Goal: Task Accomplishment & Management: Manage account settings

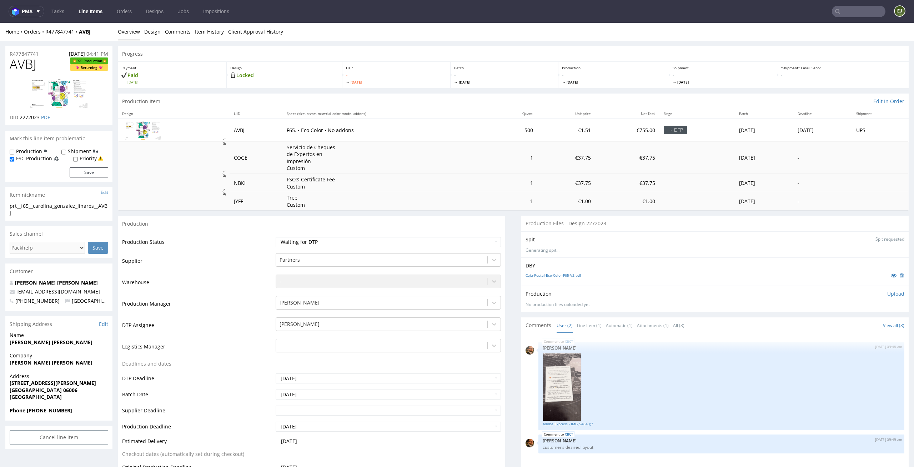
click at [556, 168] on td "€37.75" at bounding box center [565, 158] width 57 height 32
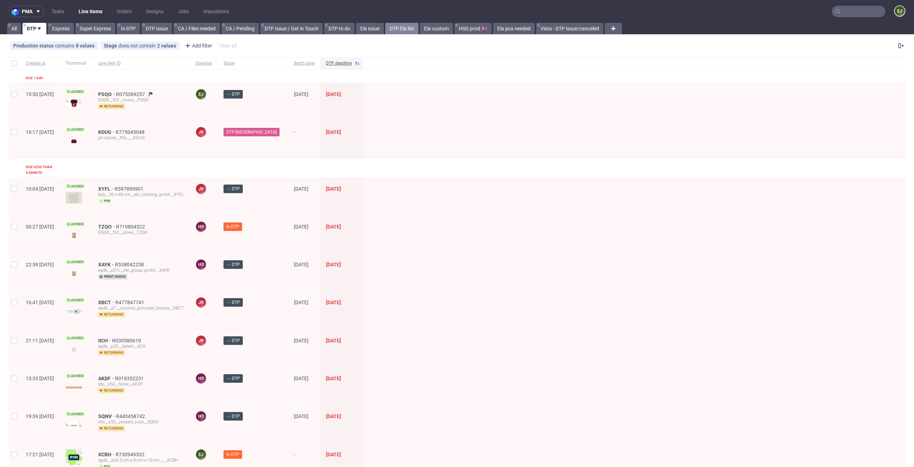
click at [415, 27] on link "DTP Ela list" at bounding box center [401, 28] width 33 height 11
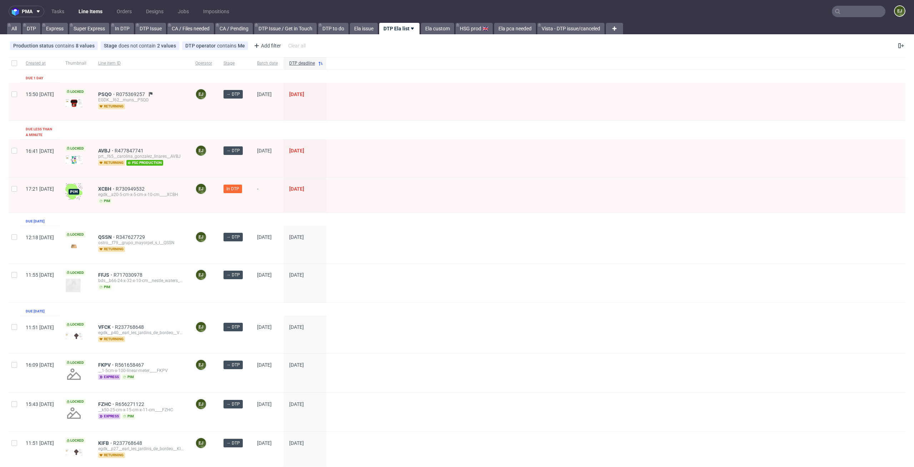
scroll to position [238, 0]
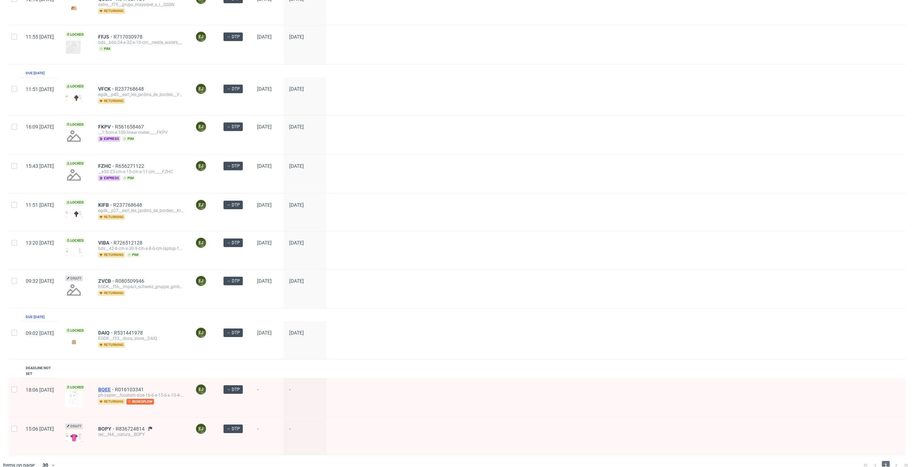
click at [115, 387] on span "BQEE" at bounding box center [106, 390] width 17 height 6
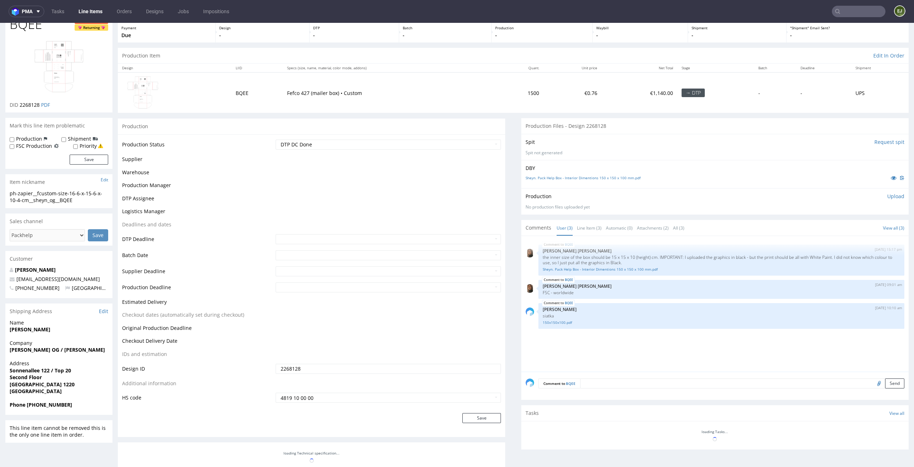
scroll to position [86, 0]
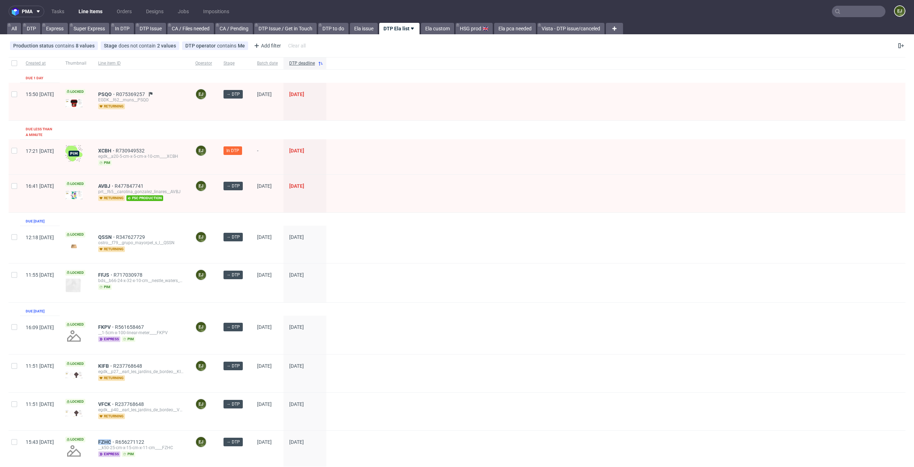
scroll to position [238, 0]
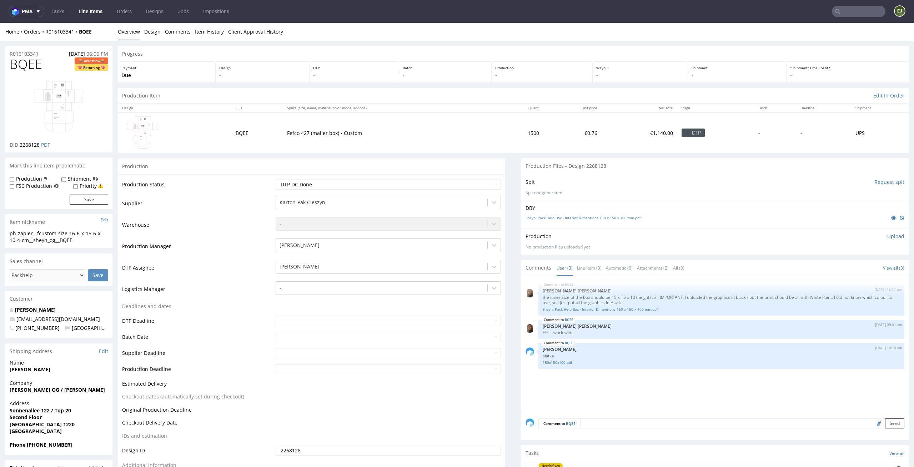
scroll to position [123, 0]
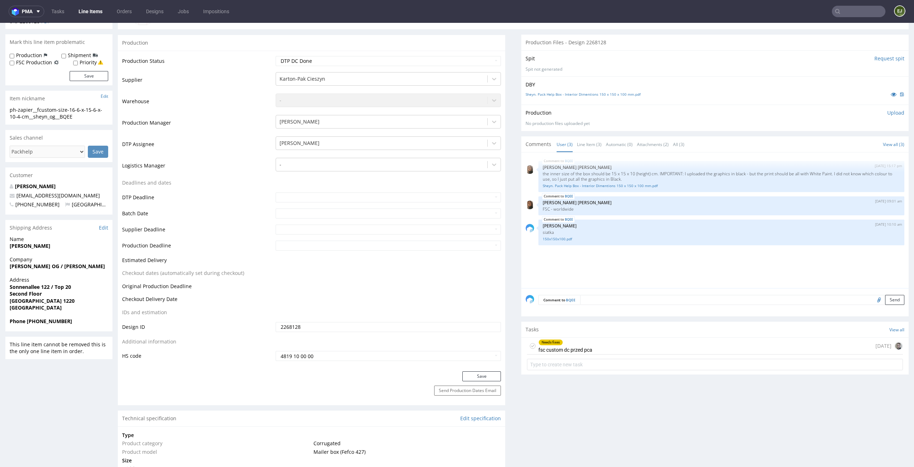
click at [580, 345] on div "Needs fixes" at bounding box center [565, 342] width 53 height 6
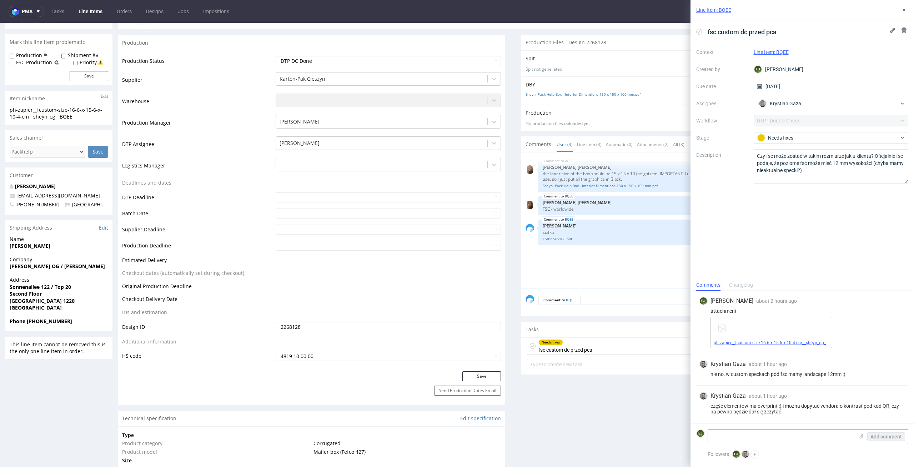
click at [769, 342] on link "ph-zapier__fcustom-size-16-6-x-15-6-x-10-4-cm__sheyn_og__BQEE__d0__oR016103341_…" at bounding box center [807, 342] width 189 height 5
click at [902, 9] on icon at bounding box center [904, 10] width 6 height 6
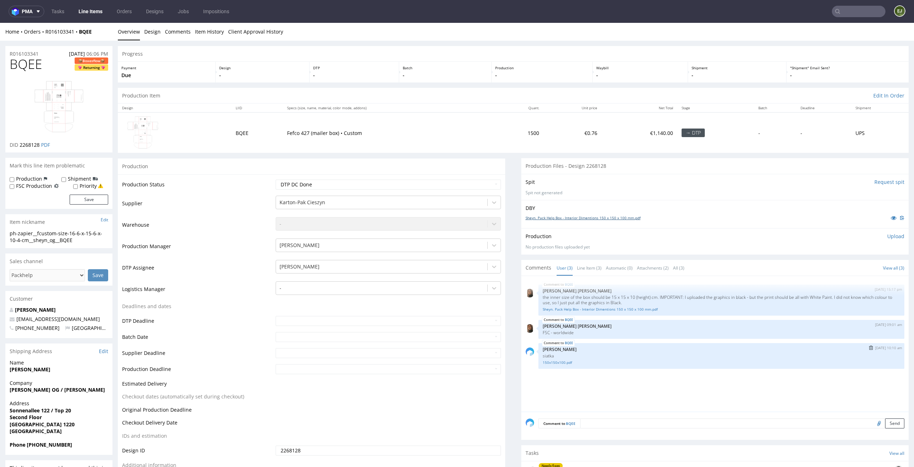
click at [586, 219] on link "Sheyn. Pack Help Box - Interior Dimentions 150 x 150 x 100 mm.pdf" at bounding box center [582, 217] width 115 height 5
click at [559, 88] on div "Production Item Edit In Order" at bounding box center [513, 96] width 791 height 16
click at [483, 183] on select "Waiting for Artwork Waiting for Diecut Waiting for Mockup Waiting for DTP Waiti…" at bounding box center [389, 185] width 226 height 10
select select "dtp_ca_needed"
click at [276, 180] on select "Waiting for Artwork Waiting for Diecut Waiting for Mockup Waiting for DTP Waiti…" at bounding box center [389, 185] width 226 height 10
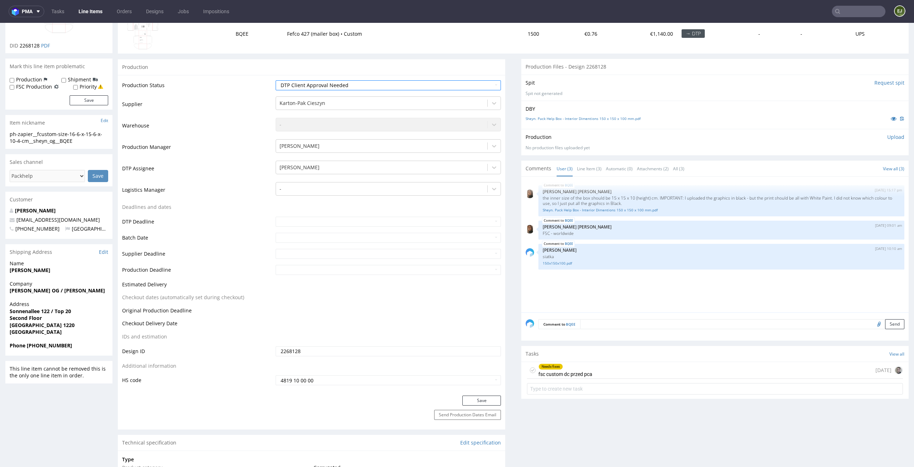
scroll to position [159, 0]
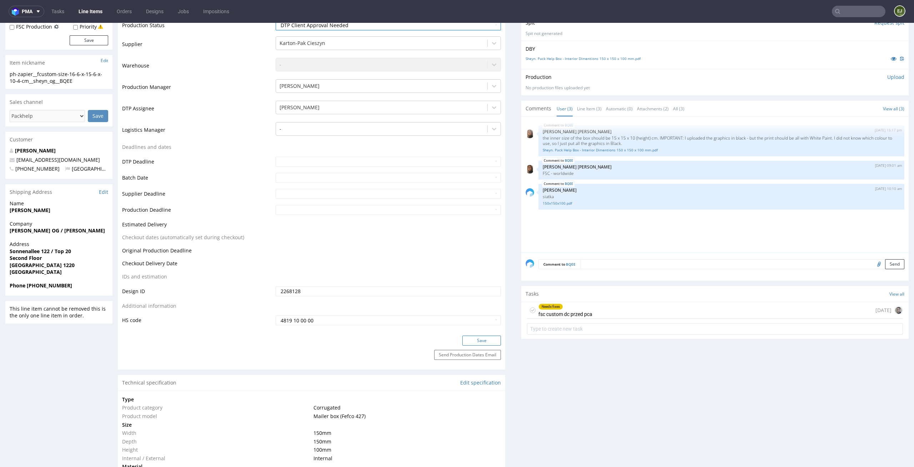
click at [476, 338] on button "Save" at bounding box center [481, 340] width 39 height 10
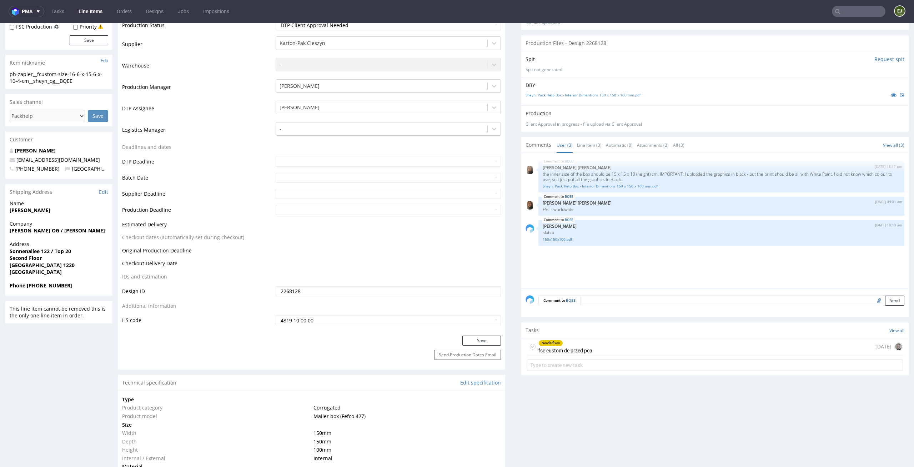
click at [576, 346] on div "Needs fixes fsc custom dc przed pca" at bounding box center [565, 346] width 54 height 16
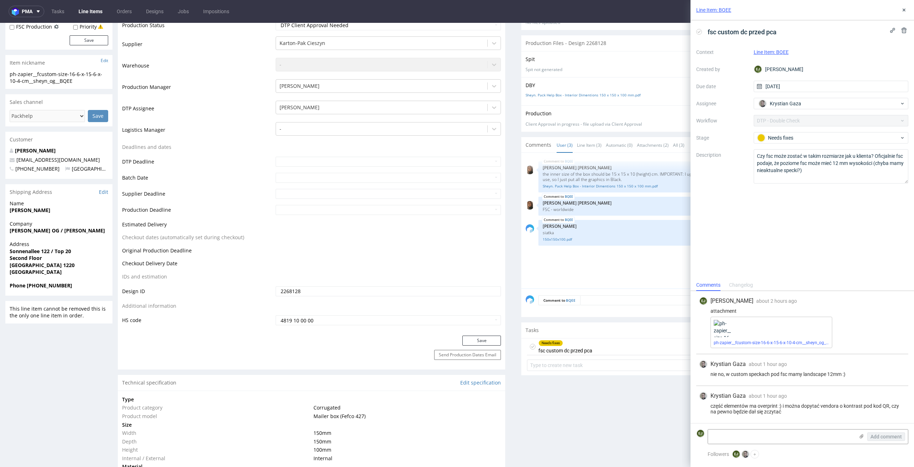
click at [795, 346] on div "ph-zapier__fcustom-size-16-6-x-15-6-x-10-4-cm__sheyn_og__BQEE__d0__oR016103341_…" at bounding box center [771, 332] width 122 height 31
click at [833, 425] on form "EJ Add comment" at bounding box center [801, 436] width 223 height 27
click at [698, 32] on use at bounding box center [698, 31] width 3 height 2
click at [903, 6] on button at bounding box center [903, 10] width 9 height 9
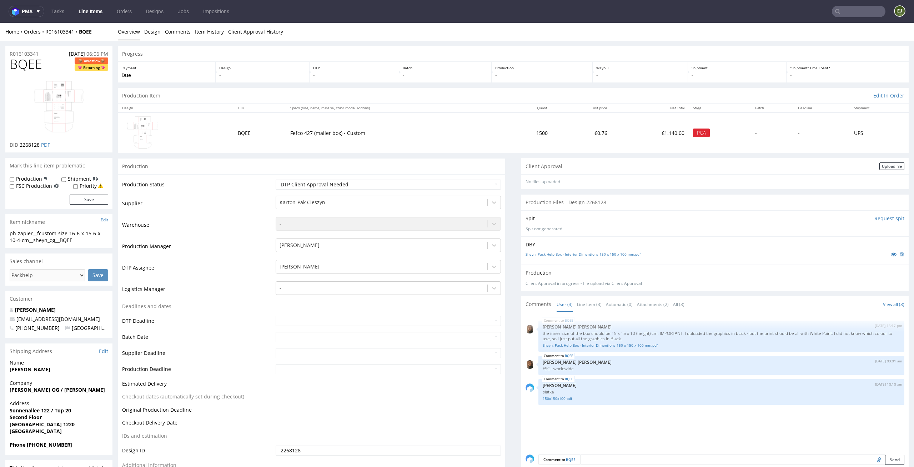
click at [885, 161] on div "Client Approval Upload file" at bounding box center [714, 166] width 387 height 16
click at [879, 167] on div "Upload file" at bounding box center [891, 165] width 25 height 7
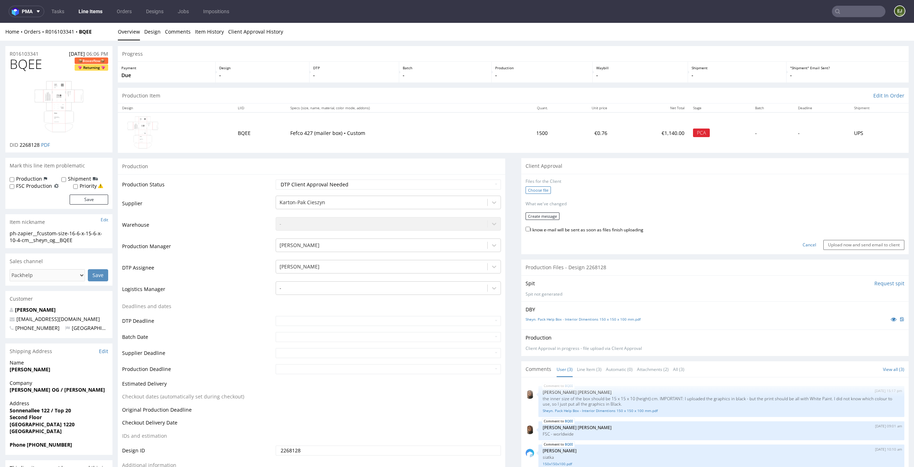
click at [532, 189] on label "Choose file" at bounding box center [537, 189] width 25 height 7
click at [0, 23] on input "Choose file" at bounding box center [0, 23] width 0 height 0
click at [544, 211] on button "Create message" at bounding box center [542, 213] width 34 height 7
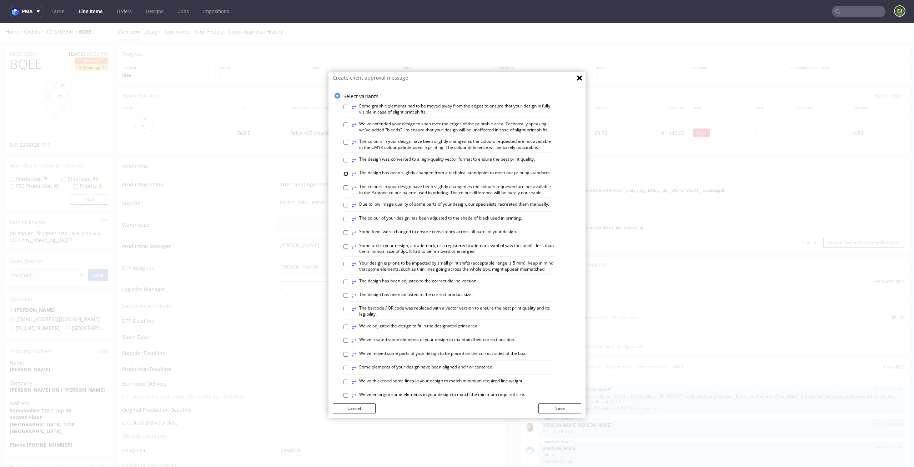
click at [343, 176] on input "⥂ The design has been slightly changed from a technical standpoint to meet our …" at bounding box center [345, 173] width 5 height 5
checkbox input "true"
click at [577, 79] on icon "Close" at bounding box center [579, 78] width 5 height 5
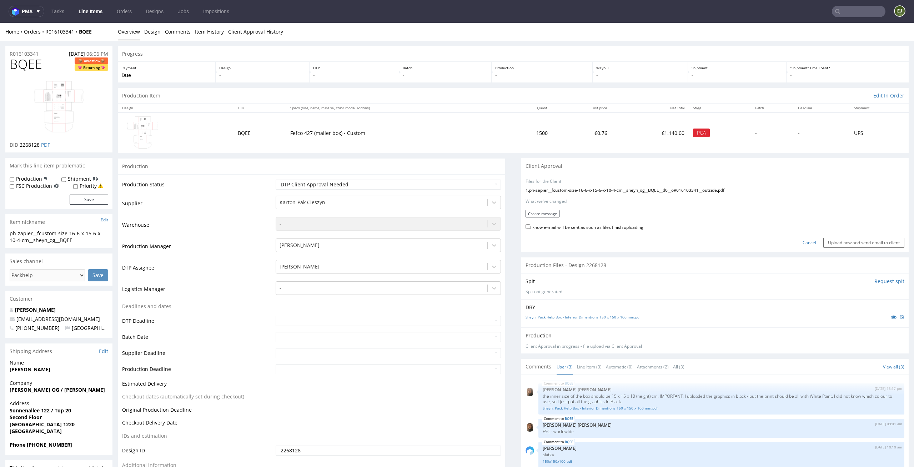
click at [798, 246] on div "Cancel Upload now and send email to client" at bounding box center [714, 239] width 379 height 15
click at [799, 246] on div "Cancel Upload now and send email to client" at bounding box center [714, 239] width 379 height 15
click at [802, 242] on link "Cancel" at bounding box center [809, 243] width 14 height 6
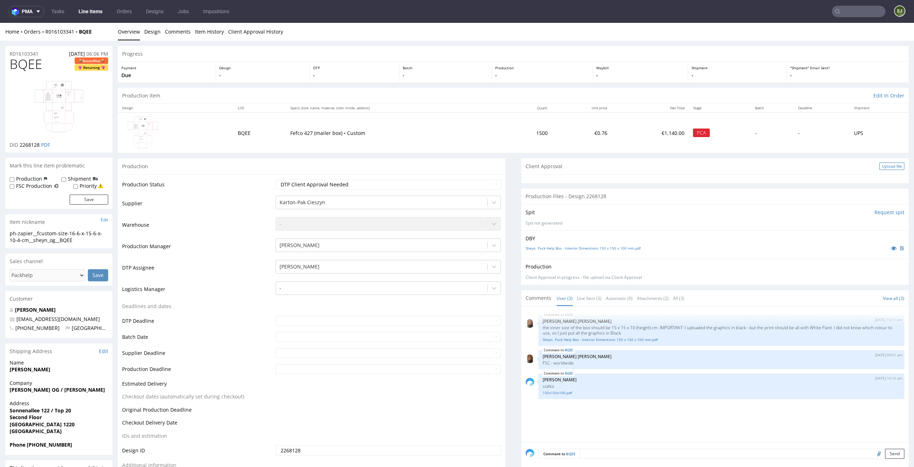
click at [883, 166] on div "Upload file" at bounding box center [891, 165] width 25 height 7
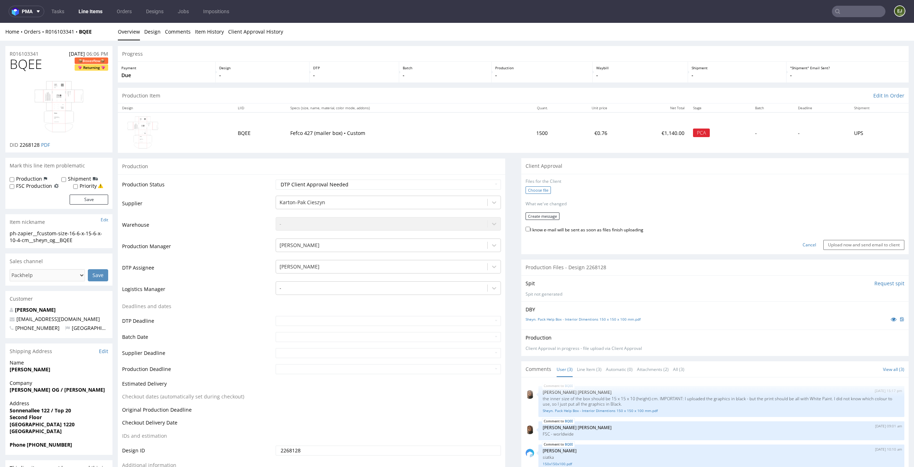
click at [526, 187] on label "Choose file" at bounding box center [537, 189] width 25 height 7
click at [0, 23] on input "Choose file" at bounding box center [0, 23] width 0 height 0
click at [531, 213] on button "Create message" at bounding box center [542, 213] width 34 height 7
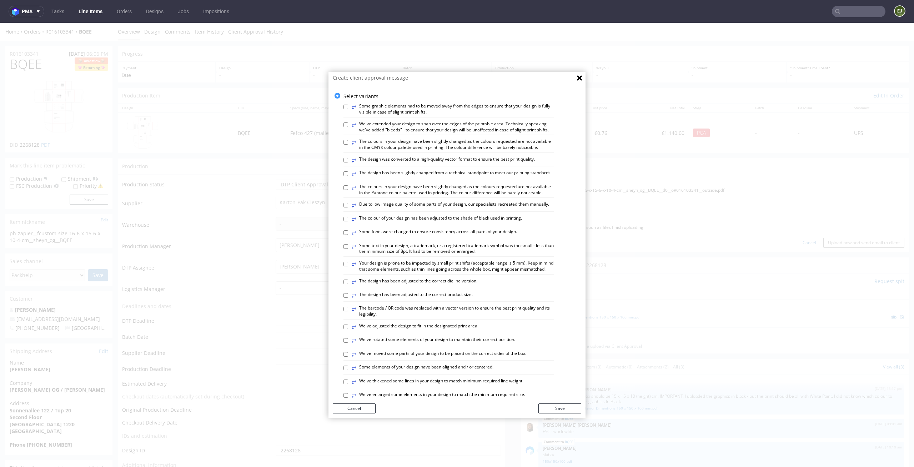
click at [360, 177] on label "⥂ The design has been slightly changed from a technical standpoint to meet our …" at bounding box center [452, 174] width 200 height 8
click at [348, 176] on input "⥂ The design has been slightly changed from a technical standpoint to meet our …" at bounding box center [345, 173] width 5 height 5
checkbox input "true"
click at [460, 286] on label "⥂ The design has been adjusted to the correct dieline version." at bounding box center [415, 282] width 126 height 8
click at [348, 284] on input "⥂ The design has been adjusted to the correct dieline version." at bounding box center [345, 281] width 5 height 5
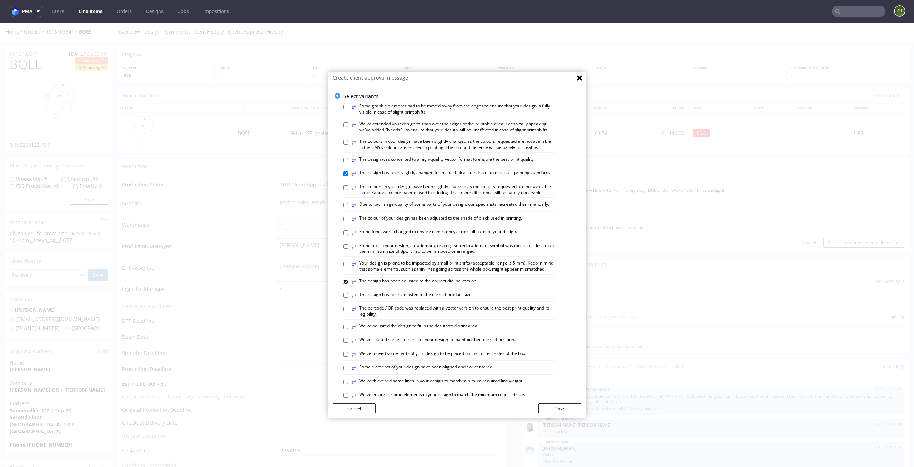
checkbox input "true"
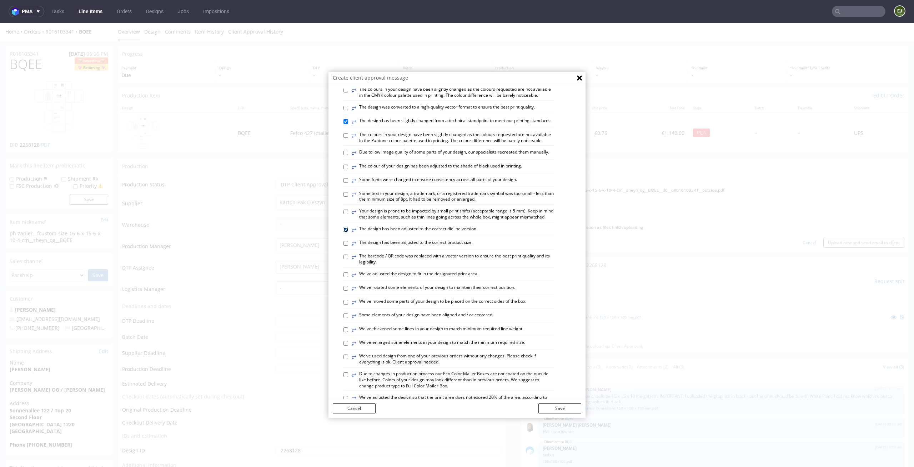
scroll to position [69, 0]
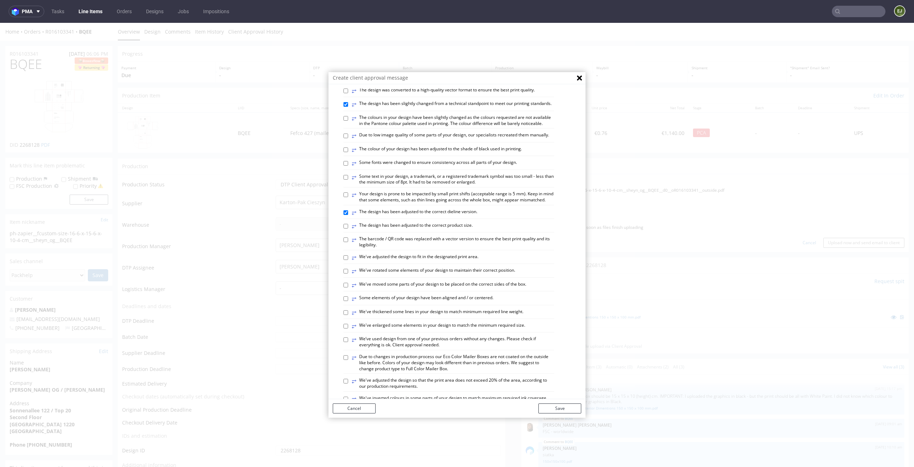
click at [478, 303] on label "⥂ Some elements of your design have been aligned and / or centered." at bounding box center [423, 299] width 142 height 8
click at [348, 301] on input "⥂ Some elements of your design have been aligned and / or centered." at bounding box center [345, 298] width 5 height 5
checkbox input "true"
click at [471, 317] on label "⥂ We've thickened some lines in your design to match minimum required line weig…" at bounding box center [438, 313] width 172 height 8
click at [348, 315] on input "⥂ We've thickened some lines in your design to match minimum required line weig…" at bounding box center [345, 312] width 5 height 5
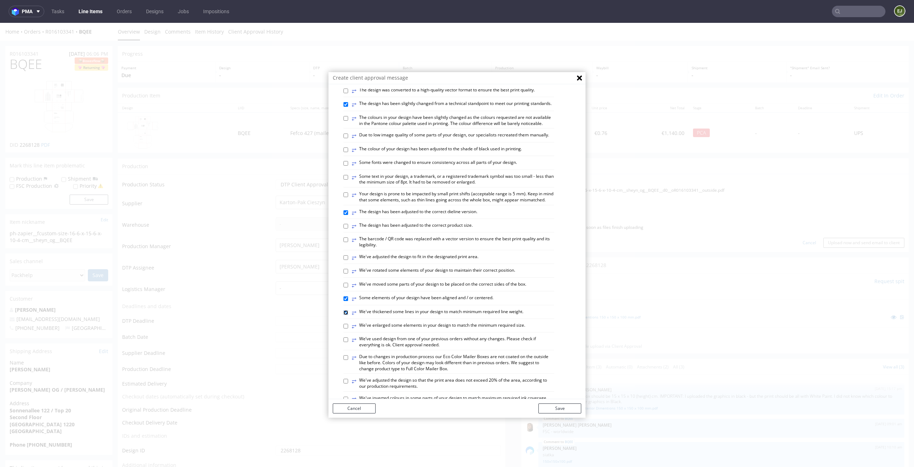
checkbox input "true"
click at [561, 407] on button "Save" at bounding box center [559, 408] width 43 height 10
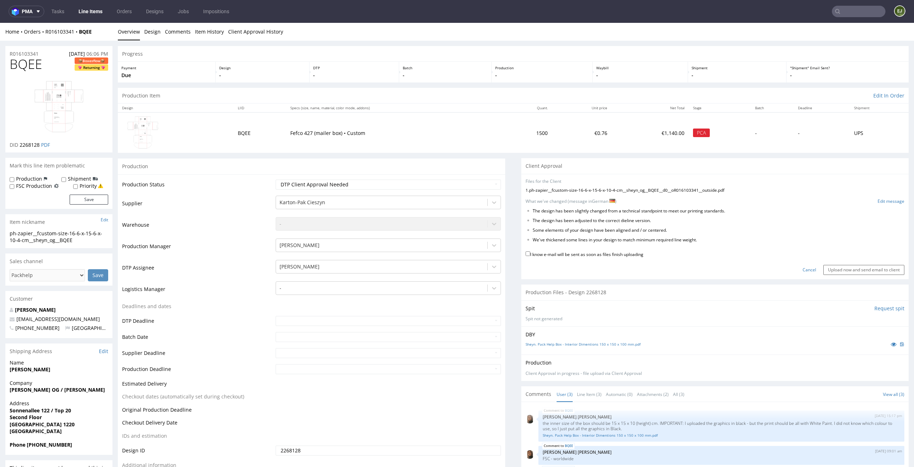
click at [630, 257] on label "I know e-mail will be sent as soon as files finish uploading" at bounding box center [584, 254] width 118 height 8
click at [530, 256] on input "I know e-mail will be sent as soon as files finish uploading" at bounding box center [527, 253] width 5 height 5
checkbox input "true"
click at [837, 266] on input "Upload now and send email to client" at bounding box center [863, 270] width 81 height 10
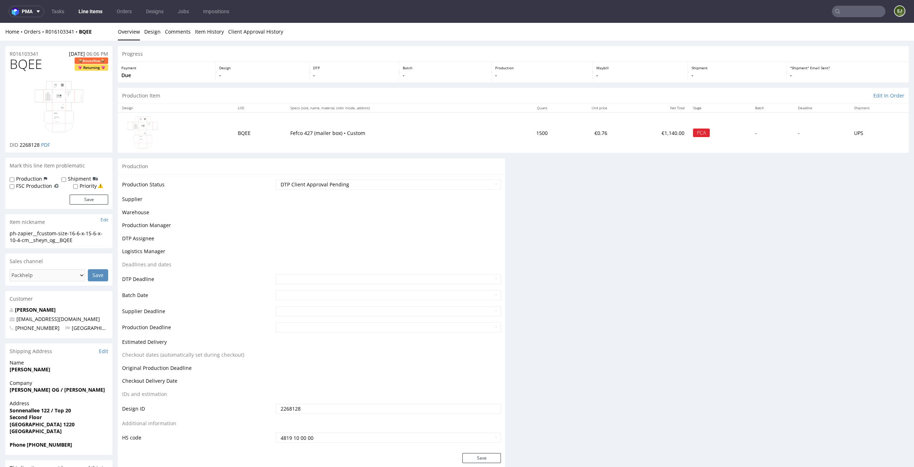
scroll to position [0, 0]
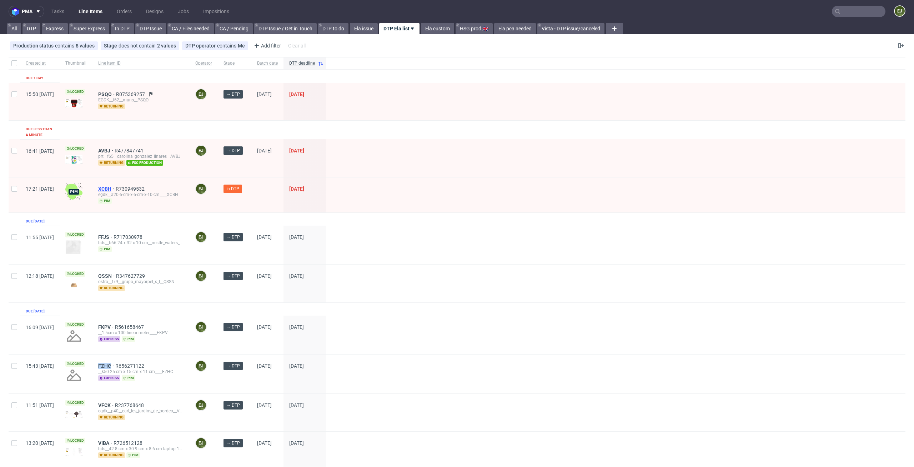
click at [116, 186] on span "XCBH" at bounding box center [106, 189] width 17 height 6
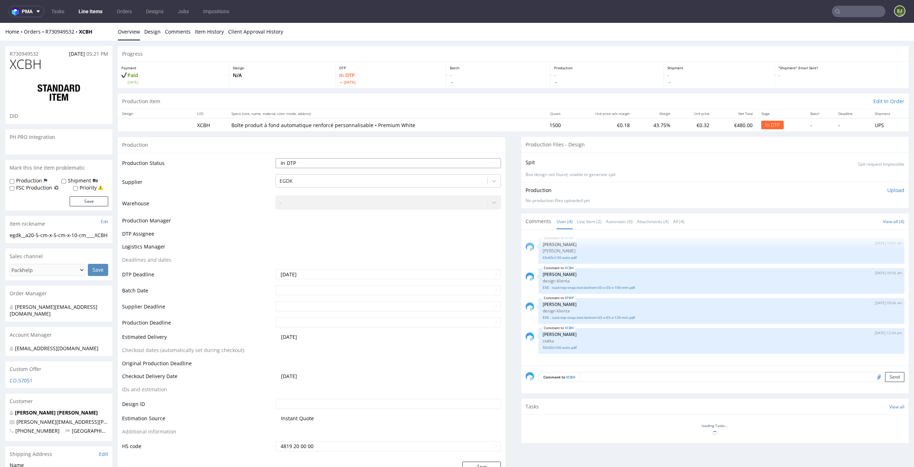
click at [485, 166] on select "Waiting for Artwork Waiting for Diecut Waiting for Mockup Waiting for DTP Waiti…" at bounding box center [389, 163] width 226 height 10
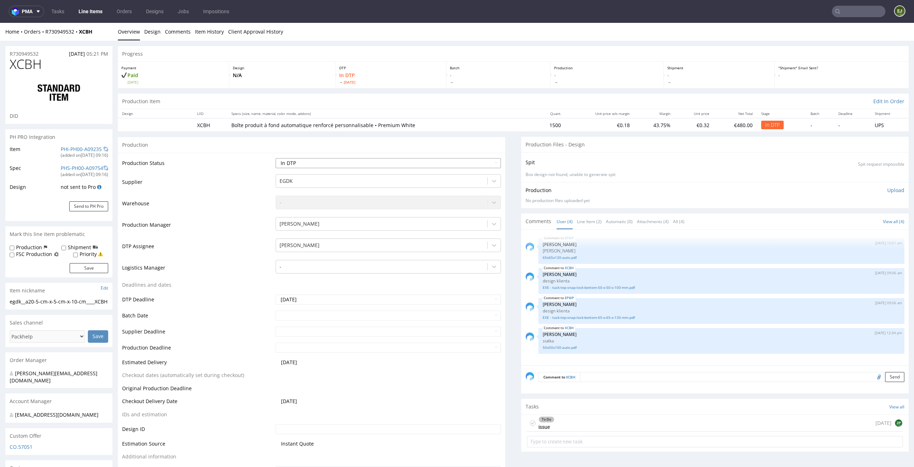
select select "dtp_waiting_for_check"
click at [276, 158] on select "Waiting for Artwork Waiting for Diecut Waiting for Mockup Waiting for DTP Waiti…" at bounding box center [389, 163] width 226 height 10
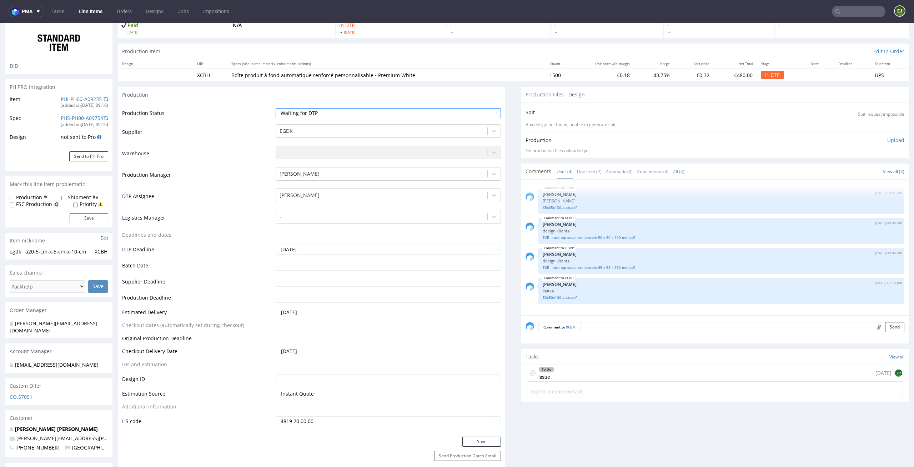
scroll to position [74, 0]
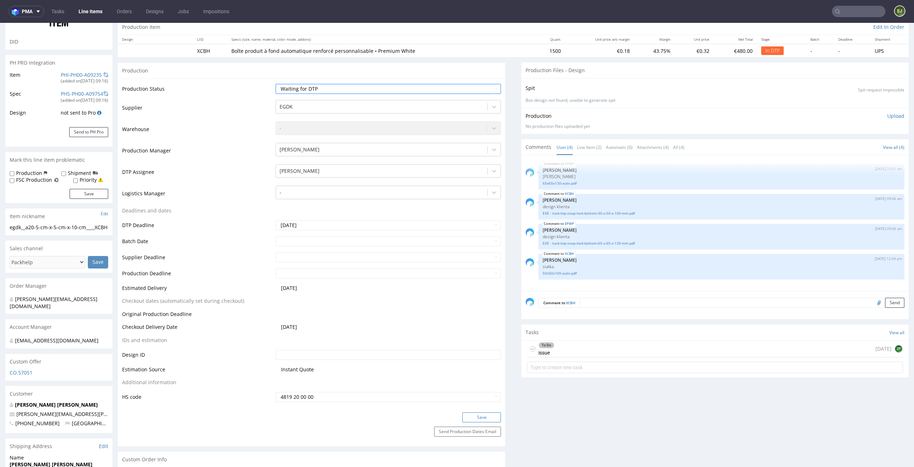
click at [489, 419] on button "Save" at bounding box center [481, 417] width 39 height 10
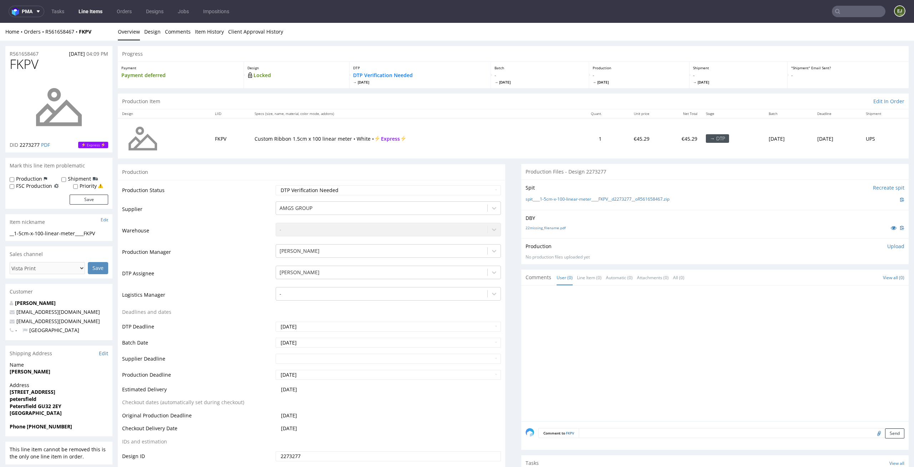
click at [532, 232] on div "DBY 22missing_filename.pdf" at bounding box center [714, 224] width 387 height 28
click at [535, 229] on link "22missing_filename.pdf" at bounding box center [545, 227] width 40 height 5
click at [539, 199] on link "spit____1-5cm-x-100-linear-meter____FKPV__d2273277__oR561658467.zip" at bounding box center [597, 199] width 144 height 6
click at [469, 188] on select "Waiting for Artwork Waiting for Diecut Waiting for Mockup Waiting for DTP Waiti…" at bounding box center [389, 190] width 226 height 10
click at [584, 102] on div "Production Item Edit In Order" at bounding box center [513, 102] width 791 height 16
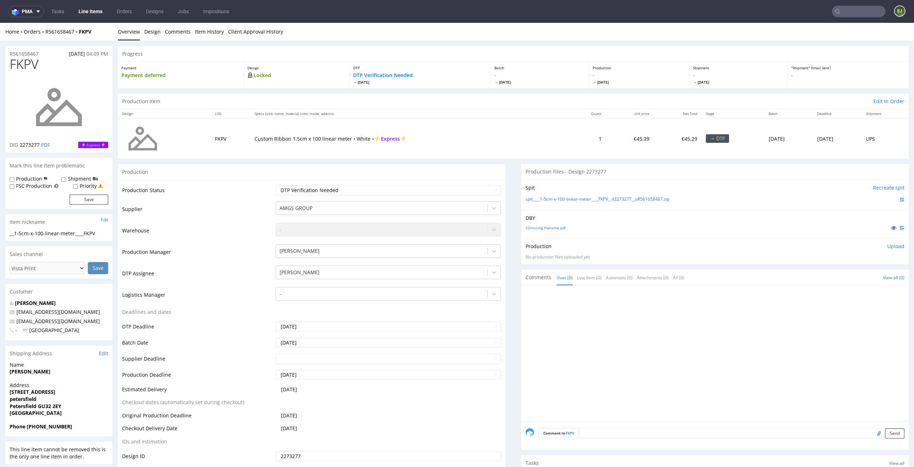
click at [887, 246] on p "Upload" at bounding box center [895, 246] width 17 height 7
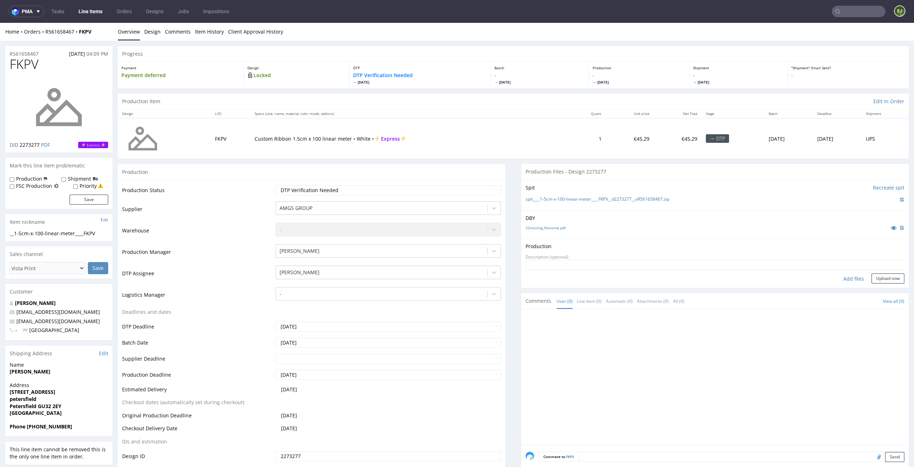
click at [844, 278] on div "Add files" at bounding box center [853, 278] width 36 height 11
type input "C:\fakepath\__1-5cm-x-100-linear-meter____FKPV__d2273277__oR561658467__latest__…"
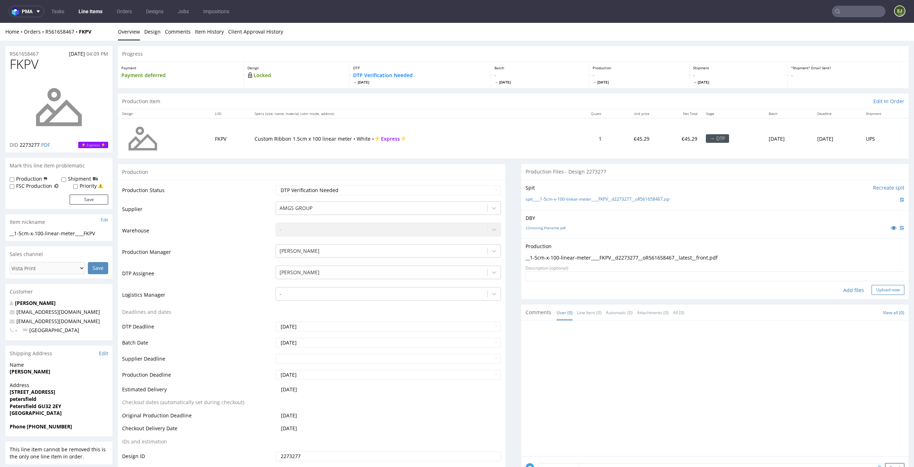
click at [881, 286] on button "Upload now" at bounding box center [887, 290] width 33 height 10
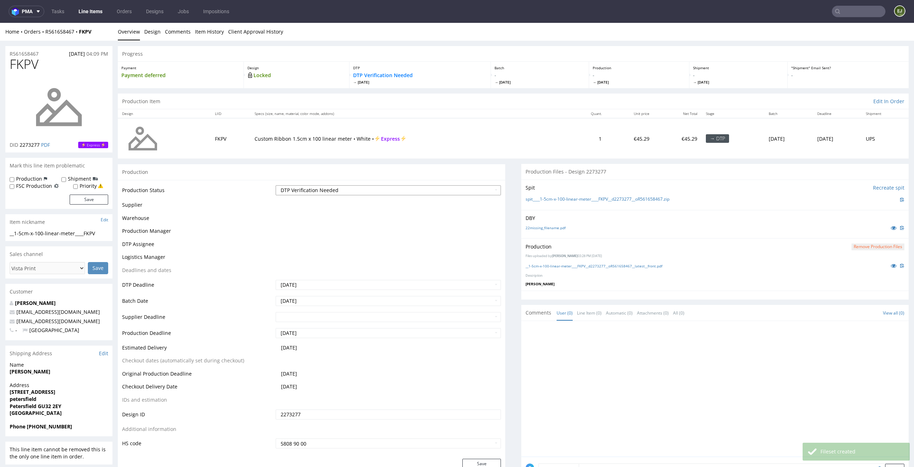
click at [481, 186] on select "Waiting for Artwork Waiting for Diecut Waiting for Mockup Waiting for DTP Waiti…" at bounding box center [389, 190] width 226 height 10
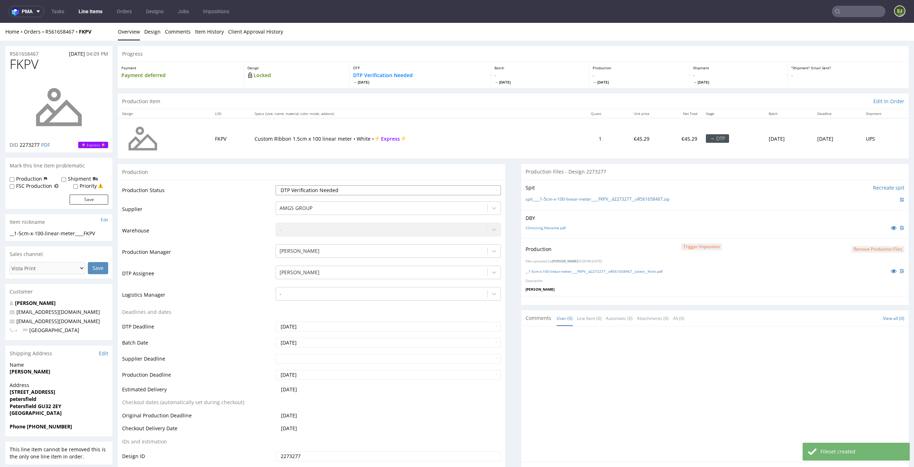
select select "dtp_production_ready"
click at [276, 185] on select "Waiting for Artwork Waiting for Diecut Waiting for Mockup Waiting for DTP Waiti…" at bounding box center [389, 190] width 226 height 10
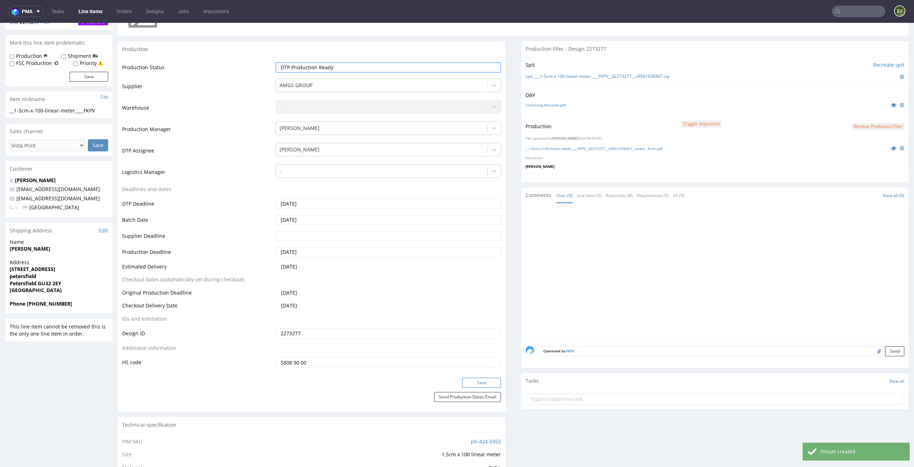
click at [484, 385] on button "Save" at bounding box center [481, 383] width 39 height 10
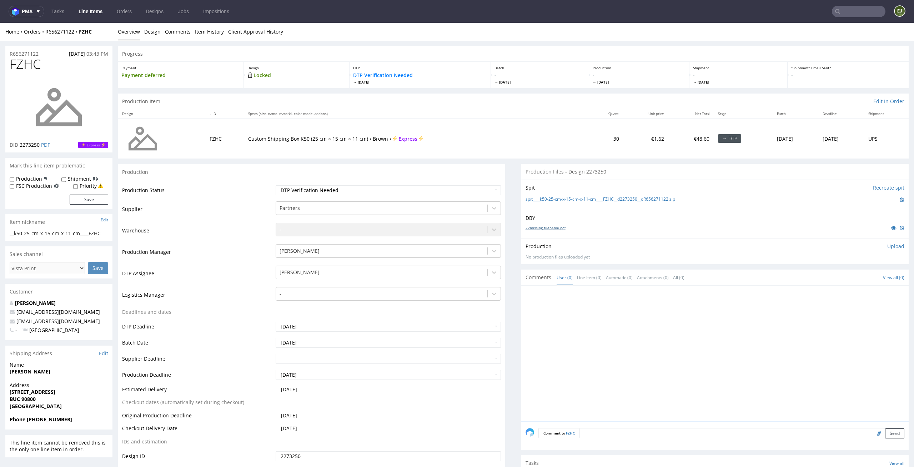
click at [535, 227] on link "22missing_filename.pdf" at bounding box center [545, 227] width 40 height 5
click at [539, 200] on link "spit____k50-25-cm-x-15-cm-x-11-cm____FZHC__d2273250__oR656271122.zip" at bounding box center [600, 199] width 150 height 6
click at [483, 195] on select "Waiting for Artwork Waiting for Diecut Waiting for Mockup Waiting for DTP Waiti…" at bounding box center [389, 190] width 226 height 10
select select "dtp_issue"
click at [276, 185] on select "Waiting for Artwork Waiting for Diecut Waiting for Mockup Waiting for DTP Waiti…" at bounding box center [389, 190] width 226 height 10
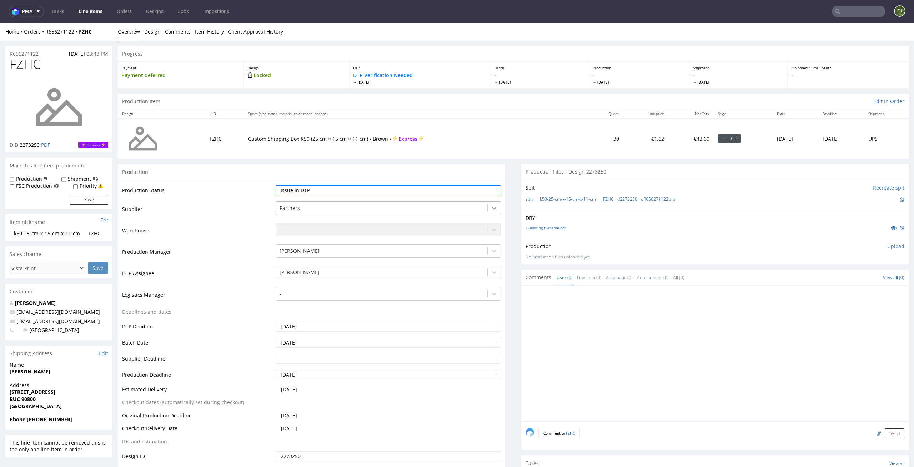
scroll to position [136, 0]
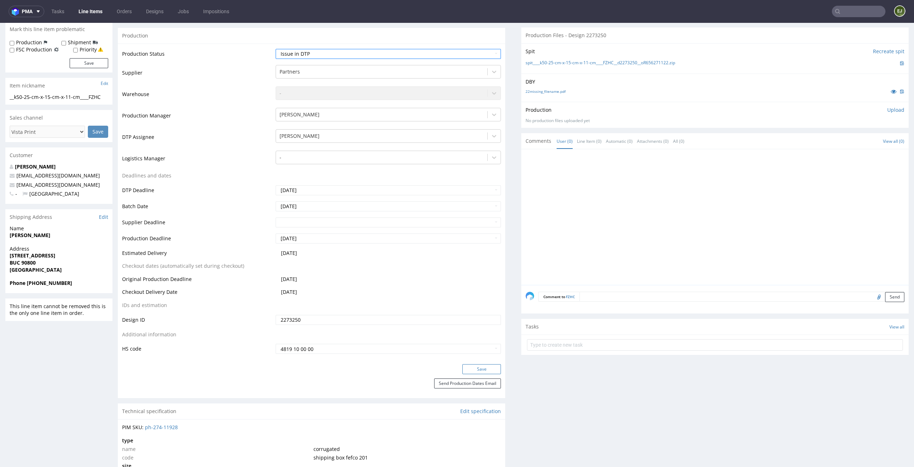
click at [470, 370] on button "Save" at bounding box center [481, 369] width 39 height 10
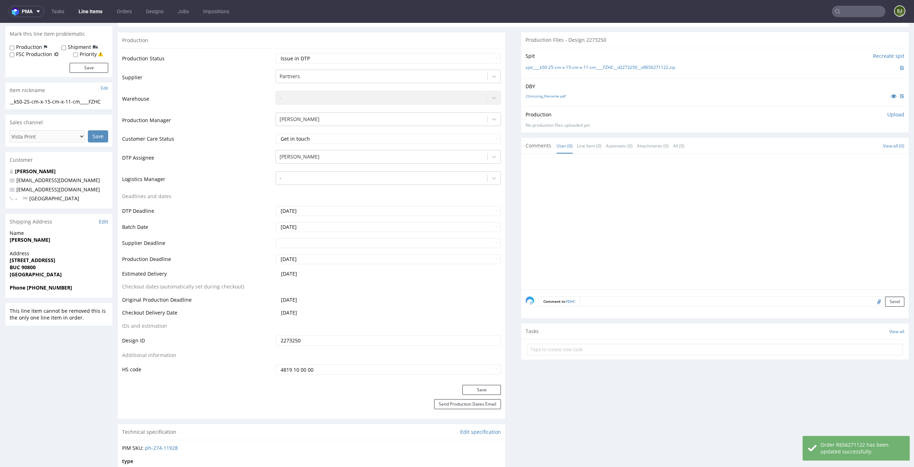
scroll to position [152, 0]
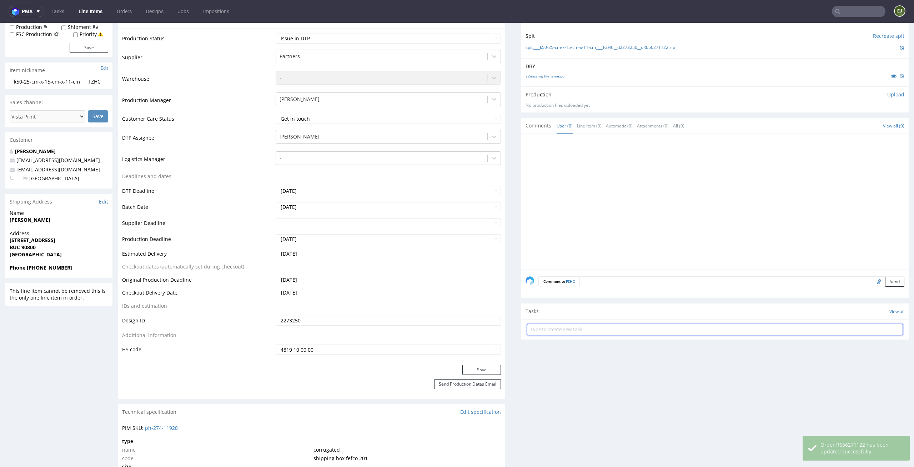
click at [566, 333] on input "text" at bounding box center [715, 329] width 376 height 11
type input "vista print order to cancel"
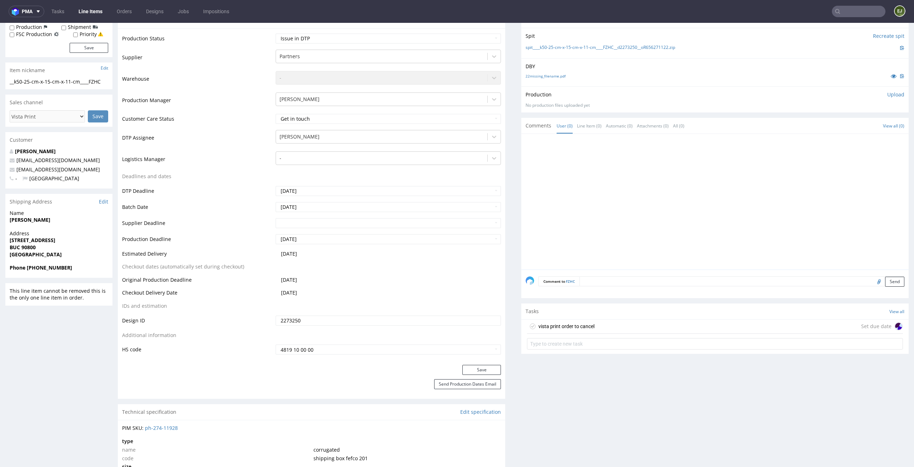
click at [562, 323] on div "vista print order to cancel" at bounding box center [566, 326] width 56 height 9
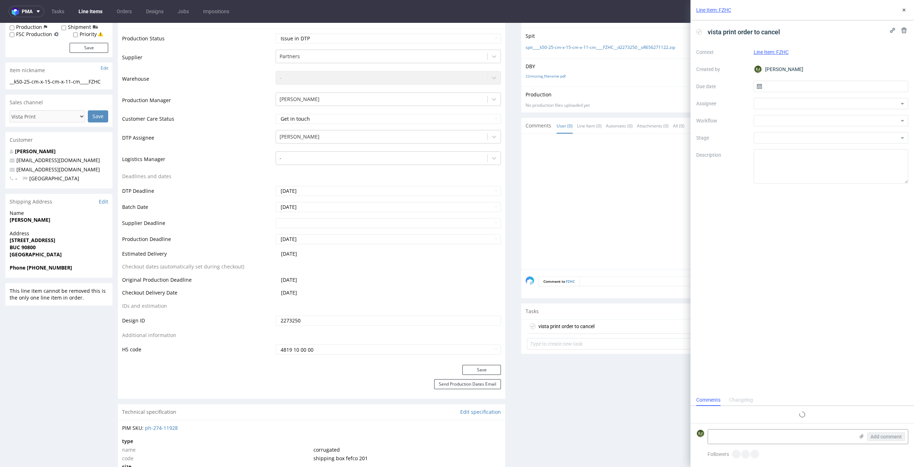
scroll to position [6, 0]
click at [792, 88] on input "text" at bounding box center [830, 86] width 155 height 11
click at [853, 144] on span "10" at bounding box center [853, 145] width 6 height 7
type input "[DATE]"
click at [846, 106] on div at bounding box center [830, 103] width 155 height 11
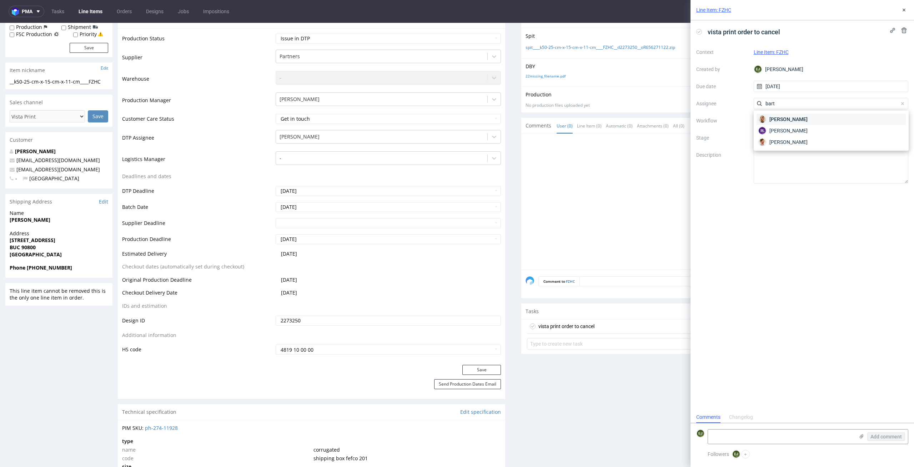
type input "bart"
click at [846, 121] on div "[PERSON_NAME]" at bounding box center [830, 118] width 149 height 11
click at [846, 121] on div at bounding box center [830, 120] width 155 height 11
click at [851, 164] on div "DTP - Issue" at bounding box center [830, 159] width 149 height 13
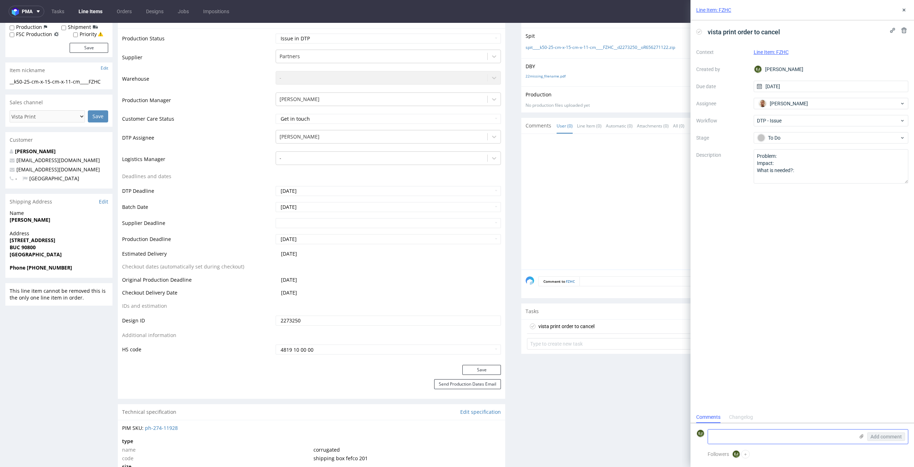
click at [776, 435] on textarea at bounding box center [781, 436] width 146 height 14
type textarea "Multicolor design for one color print order"
click at [881, 440] on button "Add comment" at bounding box center [886, 436] width 38 height 9
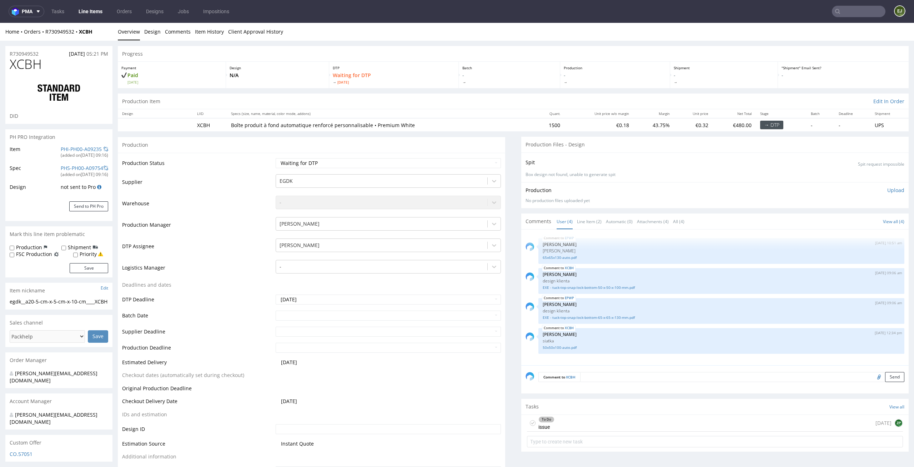
click at [84, 9] on link "Line Items" at bounding box center [90, 11] width 32 height 11
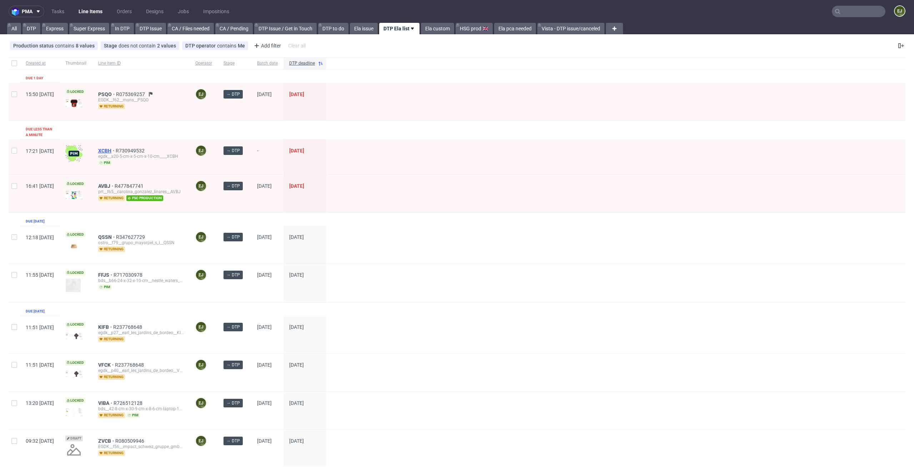
click at [116, 148] on span "XCBH" at bounding box center [106, 151] width 17 height 6
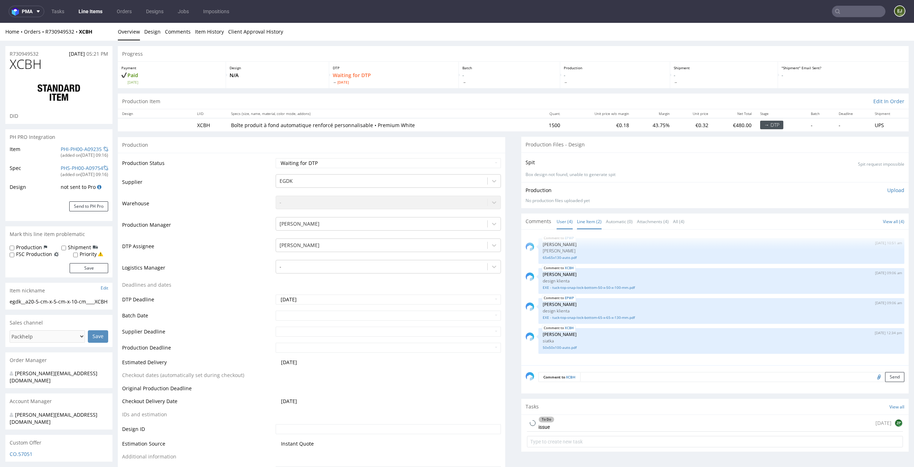
click at [585, 222] on link "Line Item (2)" at bounding box center [589, 221] width 25 height 15
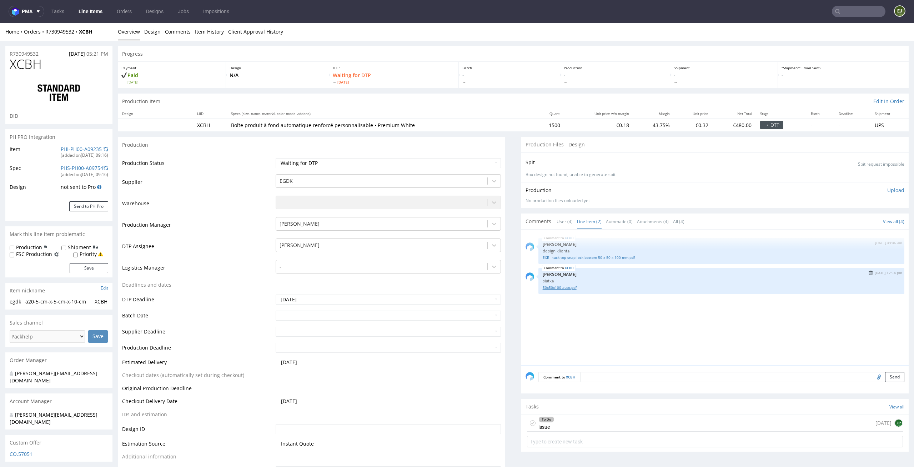
click at [563, 285] on link "50x50x100-auto.pdf" at bounding box center [720, 287] width 357 height 5
click at [600, 260] on link "EXE - tuck-top-snap-lock-bottom-50-x-50-x-100-mm.pdf" at bounding box center [720, 257] width 357 height 5
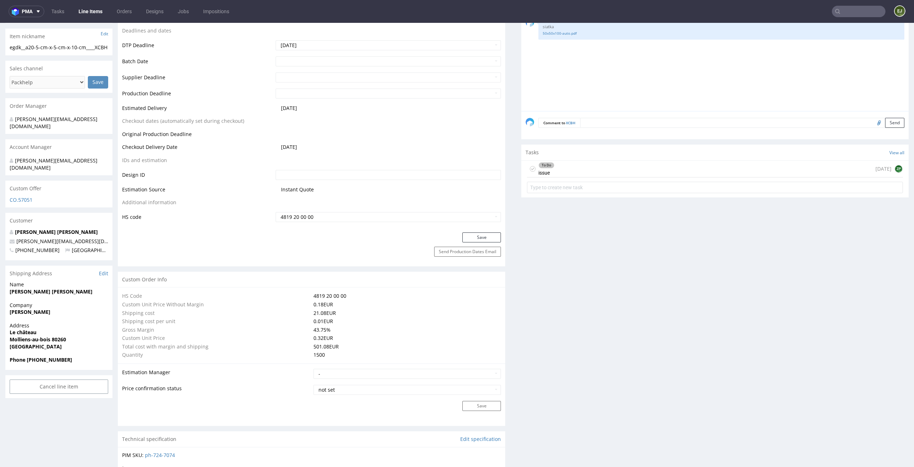
scroll to position [507, 0]
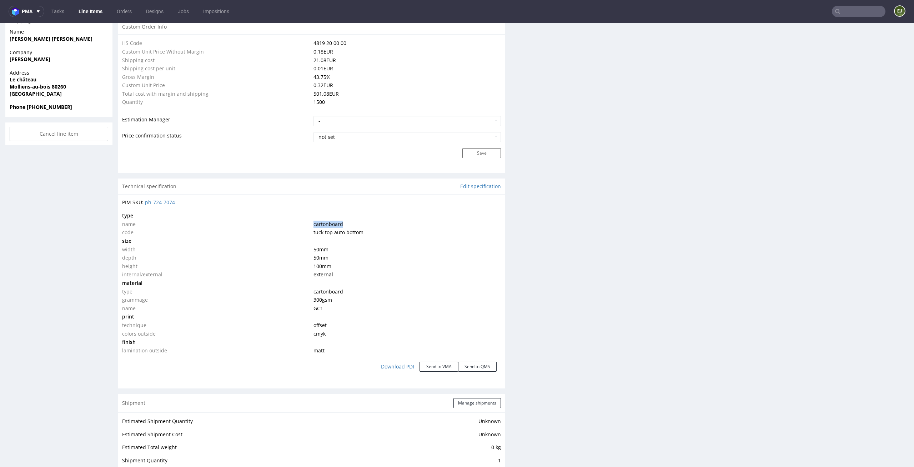
drag, startPoint x: 361, startPoint y: 222, endPoint x: 279, endPoint y: 222, distance: 82.1
click at [279, 222] on tr "name cartonboard" at bounding box center [311, 224] width 379 height 9
copy tr "cartonboard"
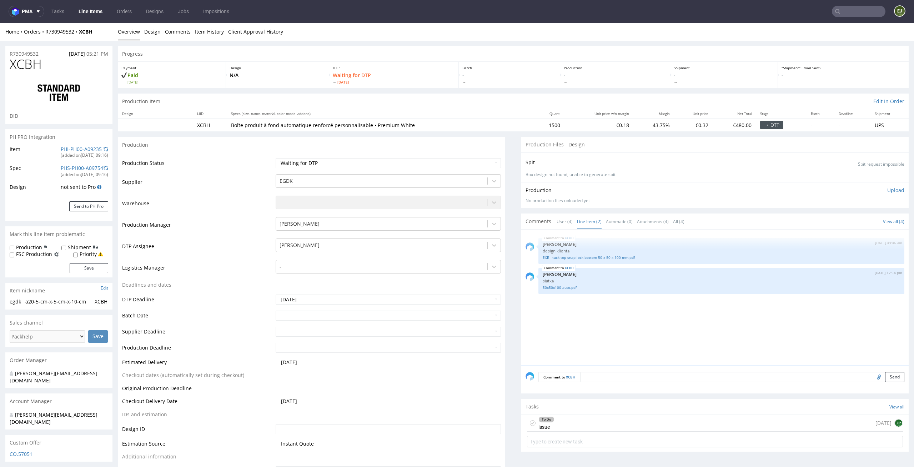
click at [463, 59] on div "Progress" at bounding box center [513, 54] width 791 height 16
drag, startPoint x: 46, startPoint y: 310, endPoint x: 0, endPoint y: 300, distance: 46.9
copy div "egdk__a20-5-cm-x-5-cm-x-10-cm____XCBH"
click at [626, 383] on div "Comment to XCBH Send" at bounding box center [714, 379] width 387 height 29
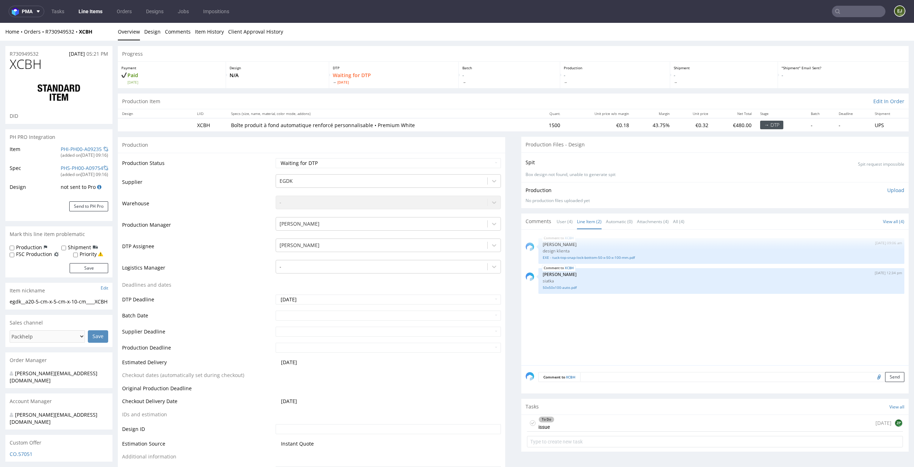
click at [633, 373] on textarea at bounding box center [742, 377] width 324 height 10
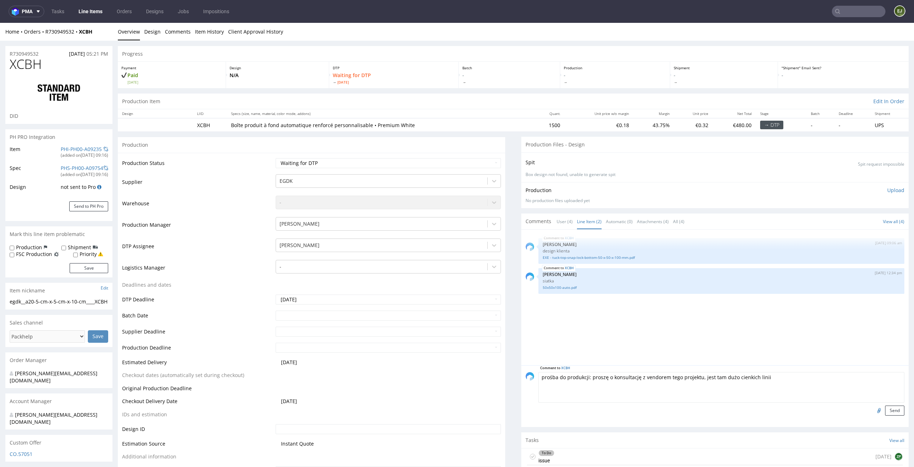
click at [789, 383] on textarea "prośba do produkcji: proszę o konsultację z vendorem tego projektu, jest tam du…" at bounding box center [721, 387] width 366 height 31
click at [774, 378] on textarea "prośba do produkcji: proszę o konsultację z vendorem tego projektu, jest tam du…" at bounding box center [721, 387] width 366 height 31
drag, startPoint x: 787, startPoint y: 384, endPoint x: 802, endPoint y: 382, distance: 15.8
click at [802, 382] on textarea "prośba do produkcji: proszę o konsultację z vendorem tego projektu, jest tam du…" at bounding box center [721, 387] width 366 height 31
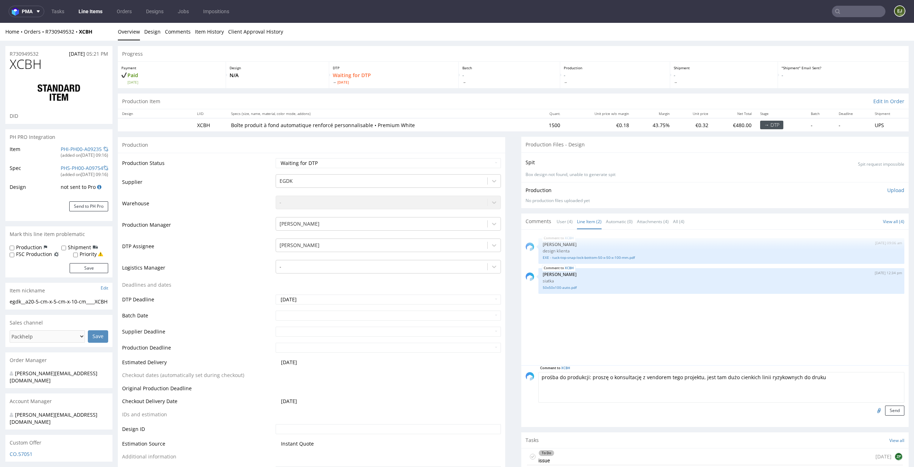
type textarea "prośba do produkcji: proszę o konsultację z vendorem tego projektu, jest tam du…"
click at [873, 408] on input "file" at bounding box center [878, 409] width 10 height 9
type input "C:\fakepath\egdk__a20-5-cm-x-5-cm-x-10-cm____XCBH__d0__oR605119937__outside.pdf"
click at [885, 410] on button "Send" at bounding box center [894, 410] width 19 height 10
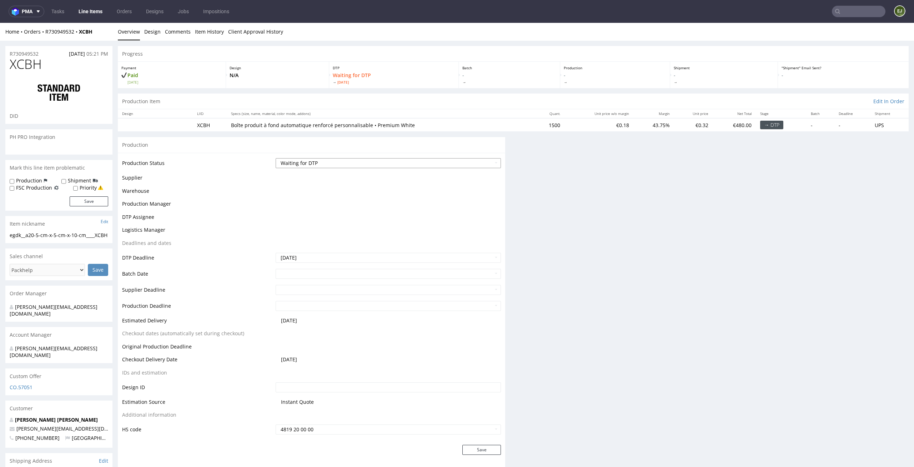
click at [480, 161] on select "Waiting for Artwork Waiting for Diecut Waiting for Mockup Waiting for DTP Waiti…" at bounding box center [389, 163] width 226 height 10
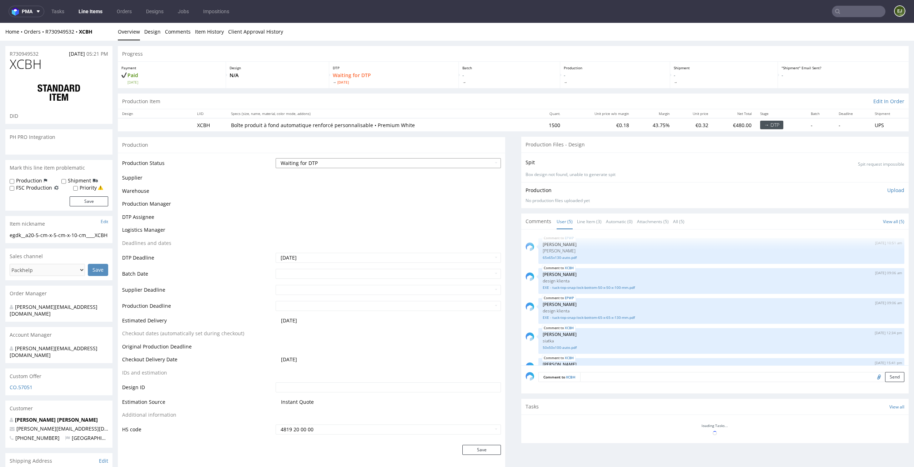
scroll to position [23, 0]
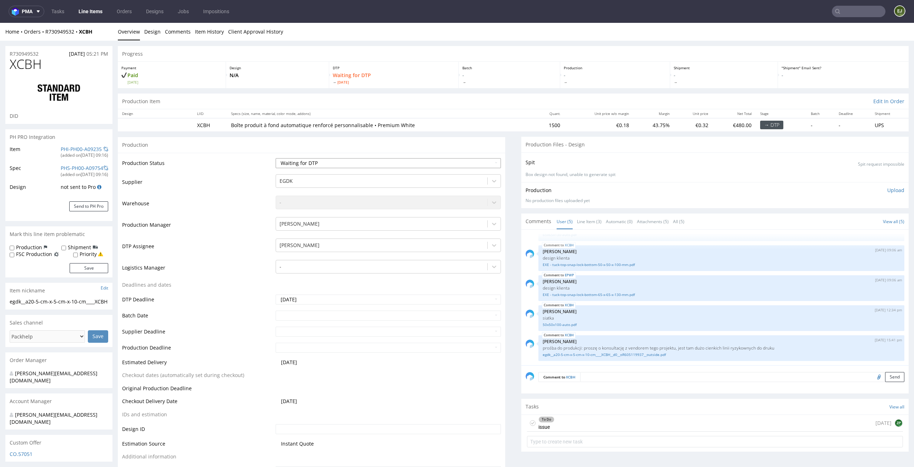
select select "dtp_issue"
click at [276, 158] on select "Waiting for Artwork Waiting for Diecut Waiting for Mockup Waiting for DTP Waiti…" at bounding box center [389, 163] width 226 height 10
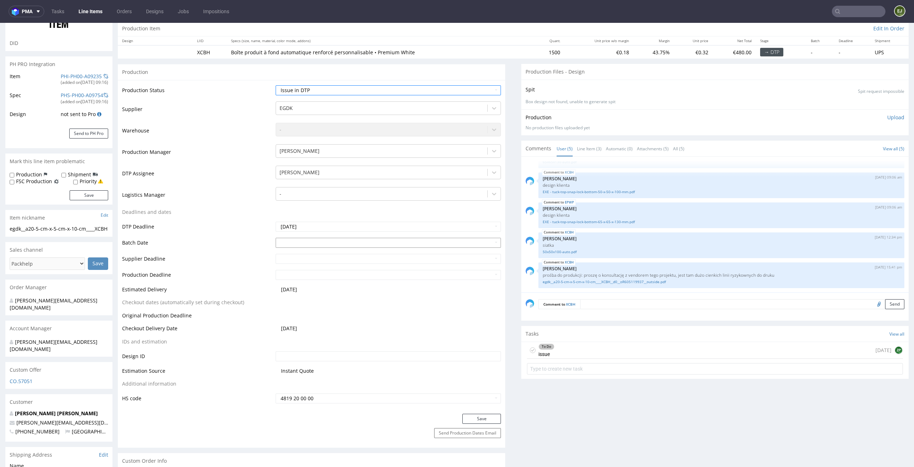
scroll to position [99, 0]
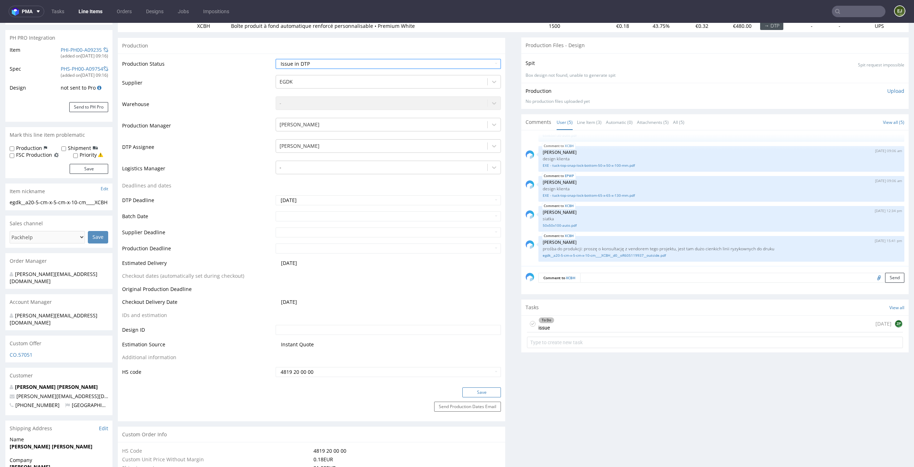
click at [476, 394] on button "Save" at bounding box center [481, 392] width 39 height 10
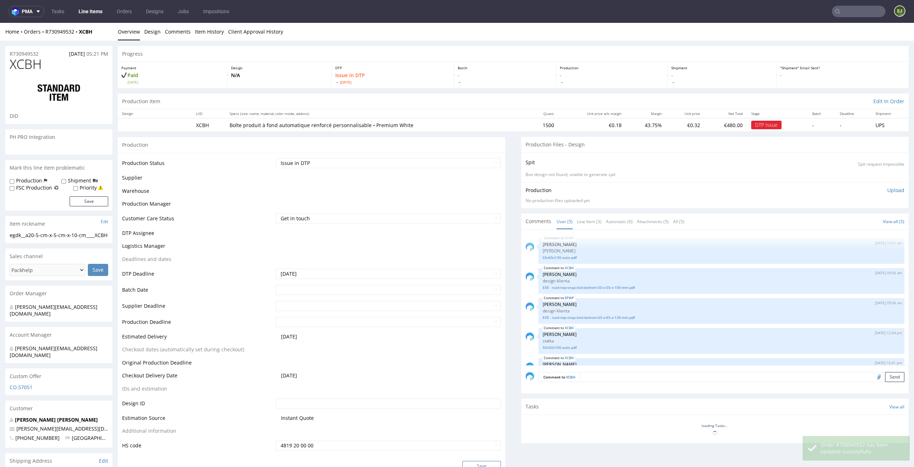
scroll to position [23, 0]
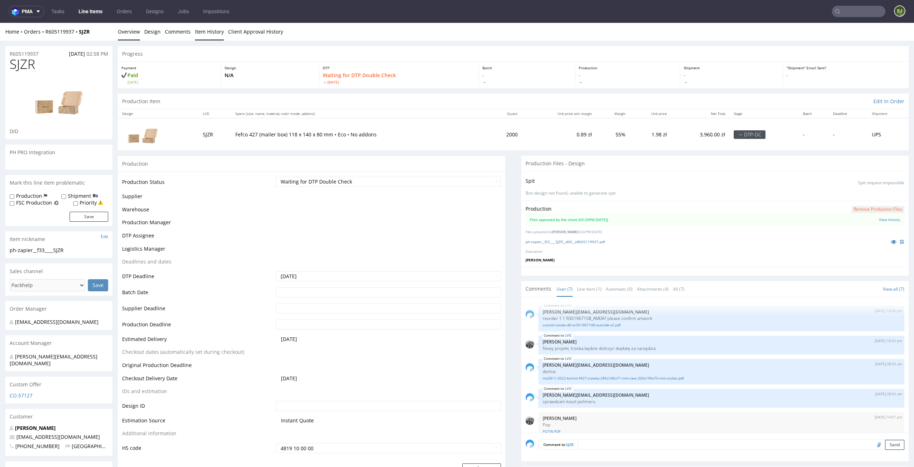
scroll to position [73, 0]
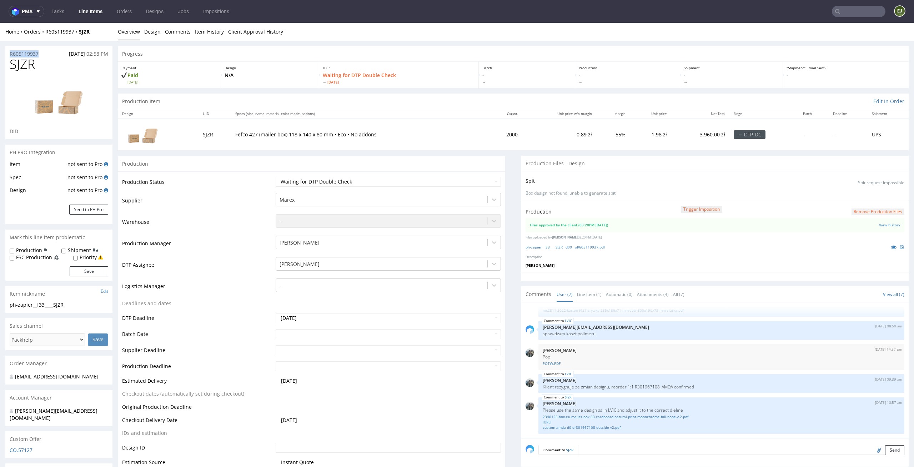
drag, startPoint x: 44, startPoint y: 53, endPoint x: 0, endPoint y: 53, distance: 44.3
copy p "R605119937"
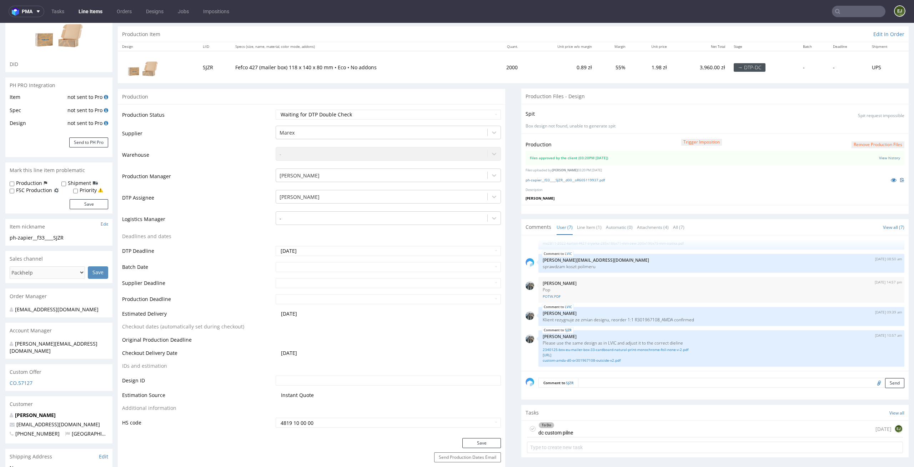
scroll to position [101, 0]
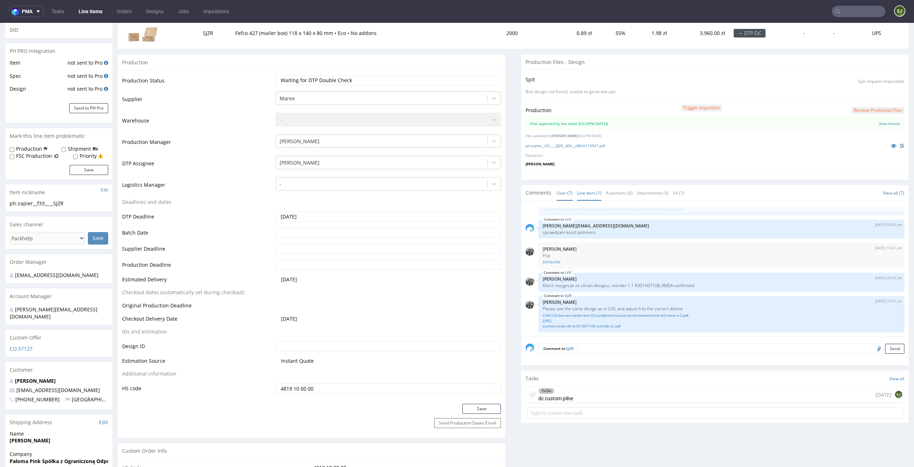
click at [587, 187] on link "Line Item (1)" at bounding box center [589, 192] width 25 height 15
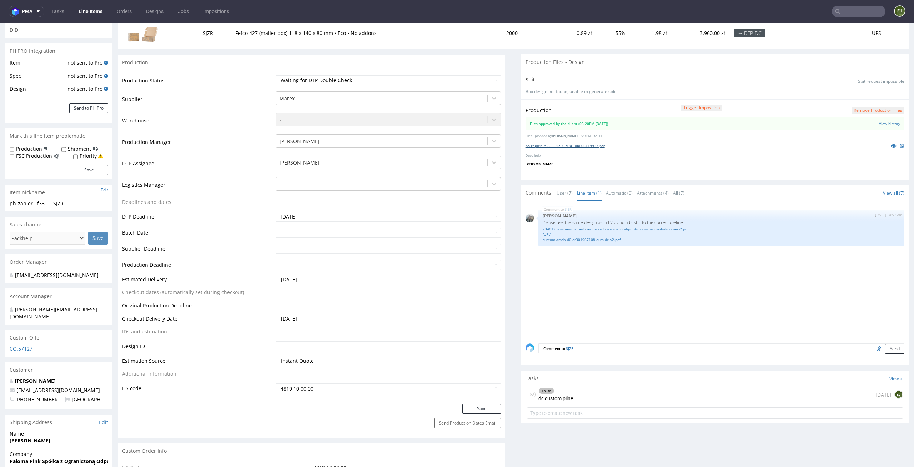
click at [585, 147] on link "ph-zapier__f33____SJZR__d00__oR605119937.pdf" at bounding box center [564, 145] width 79 height 5
click at [576, 404] on div "To Do dc custom pilne [DATE] EJ" at bounding box center [714, 403] width 387 height 35
click at [578, 394] on div "To Do dc custom pilne [DATE] EJ" at bounding box center [715, 394] width 376 height 17
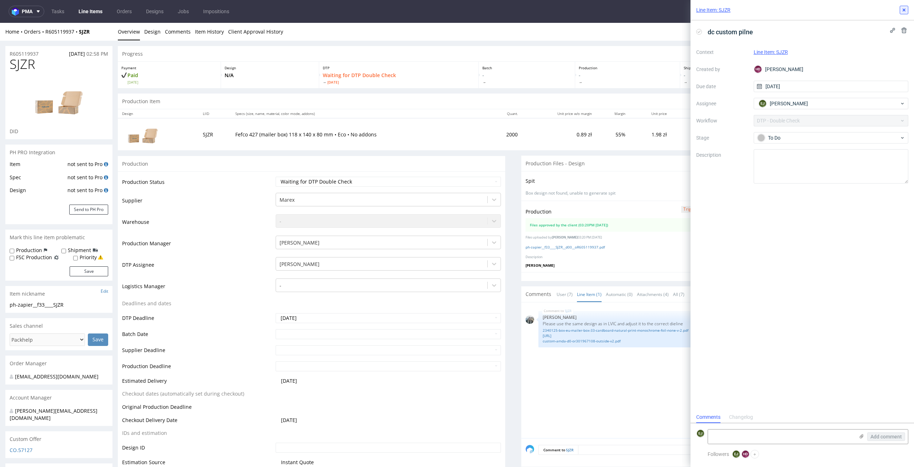
click at [902, 7] on icon at bounding box center [904, 10] width 6 height 6
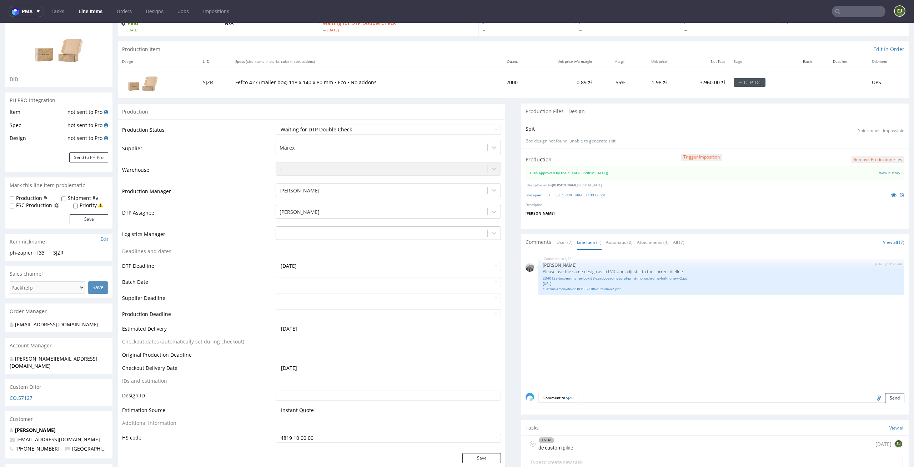
scroll to position [71, 0]
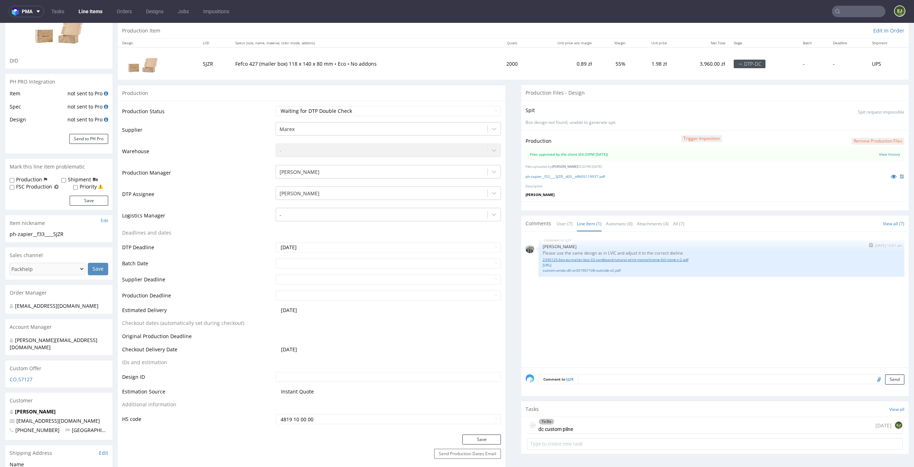
click at [664, 262] on link "2340125-box-eu-mailer-box-33-cardboard-natural-print-monochrome-foil-none-v-2.p…" at bounding box center [720, 259] width 357 height 5
click at [666, 265] on link "2357984-box-eu-mailer-box-33-cardboard-natural-print-monochrome-foil-none-ai.ai" at bounding box center [720, 264] width 357 height 5
click at [606, 270] on link "custom-amda-d0-or301967108-outside-v2.pdf" at bounding box center [720, 270] width 357 height 5
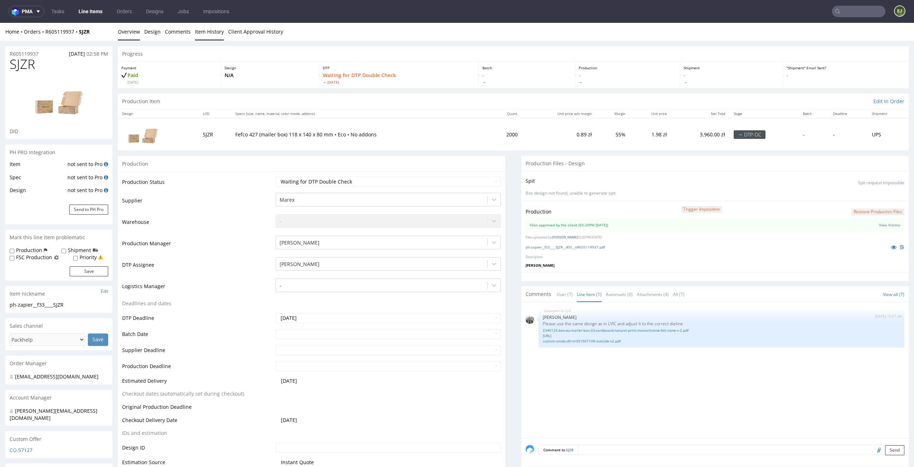
click at [217, 26] on link "Item History" at bounding box center [209, 31] width 29 height 17
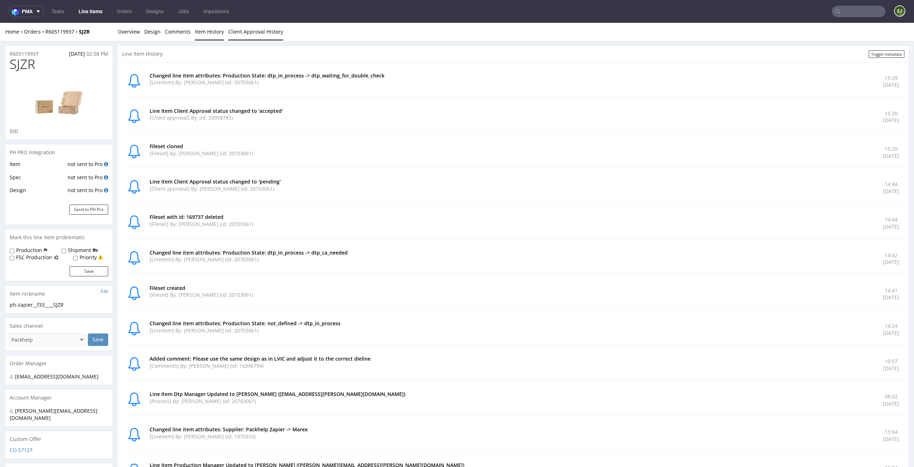
click at [269, 27] on link "Client Approval History" at bounding box center [255, 31] width 55 height 17
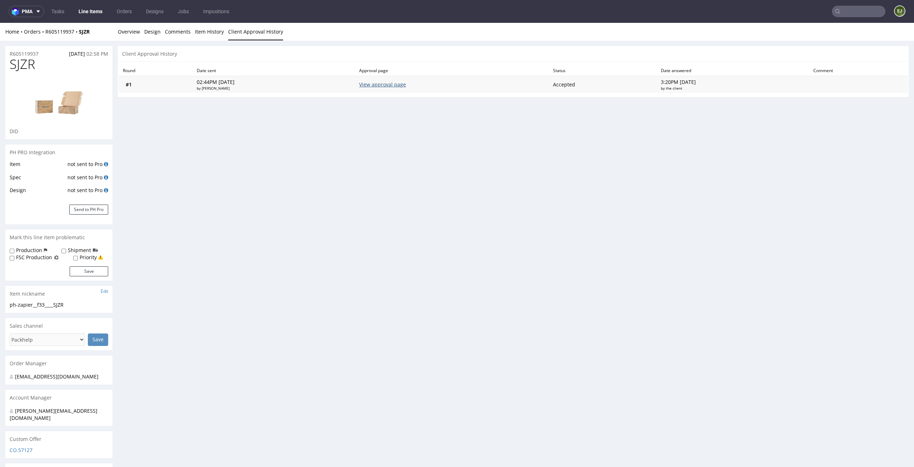
click at [395, 84] on link "View approval page" at bounding box center [382, 84] width 47 height 7
click at [135, 34] on link "Overview" at bounding box center [129, 31] width 22 height 17
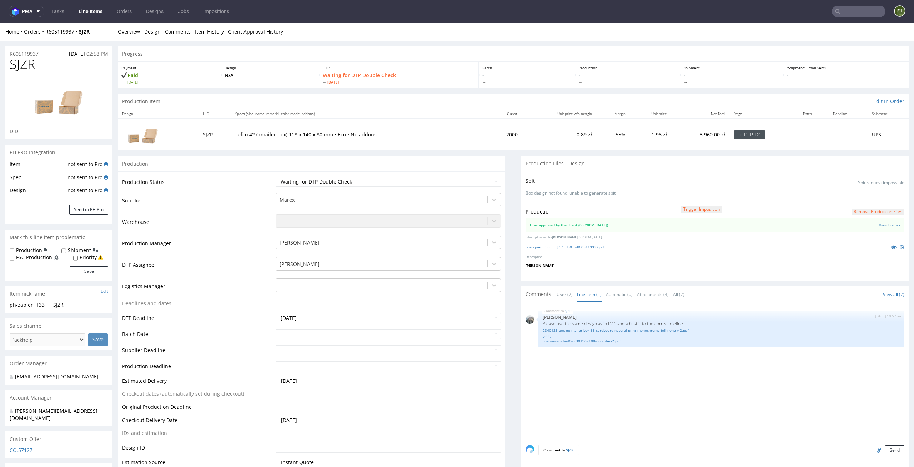
scroll to position [45, 0]
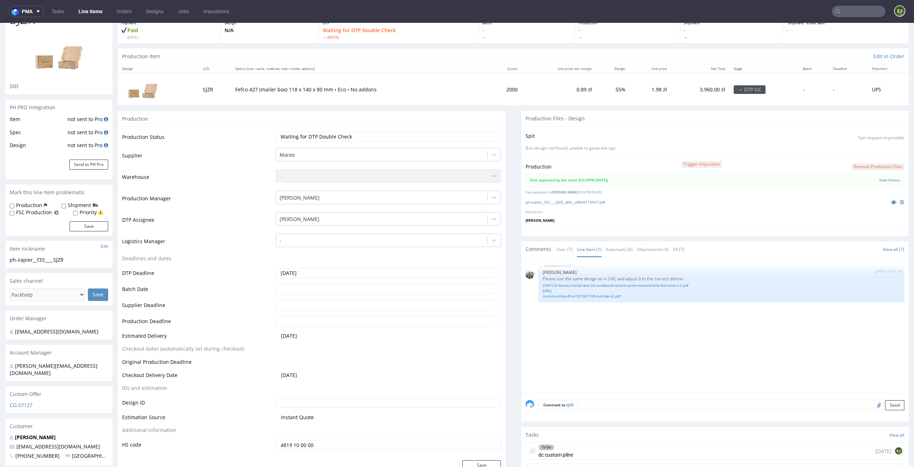
click at [571, 449] on div "To Do dc custom pilne today EJ" at bounding box center [715, 451] width 376 height 17
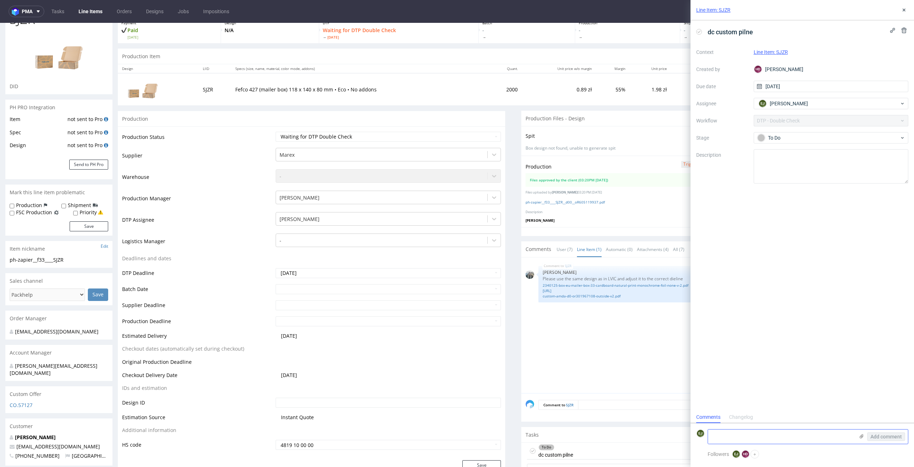
scroll to position [6, 0]
click at [722, 429] on form "EJ Add comment" at bounding box center [801, 436] width 223 height 27
click at [720, 432] on textarea at bounding box center [781, 436] width 146 height 14
type textarea "1. Trochę brakuję do tych 5 mm marginesu (napis lets tay together). 2.Delikatni…"
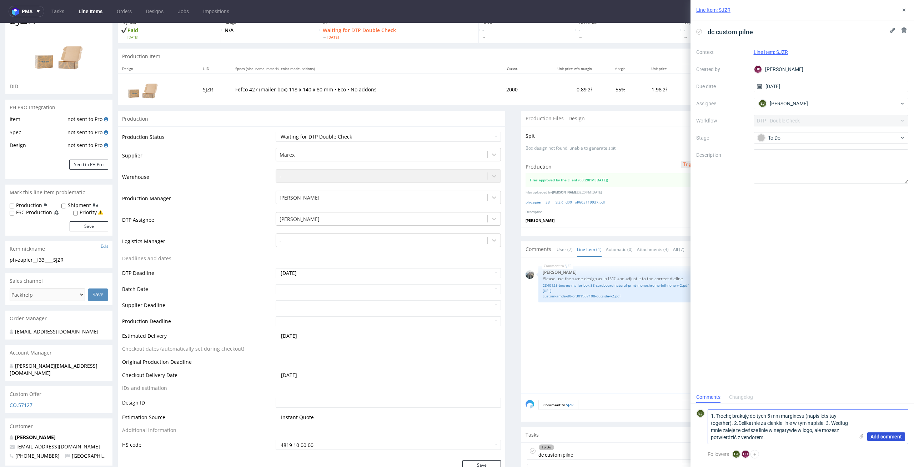
click at [883, 436] on span "Add comment" at bounding box center [885, 436] width 31 height 5
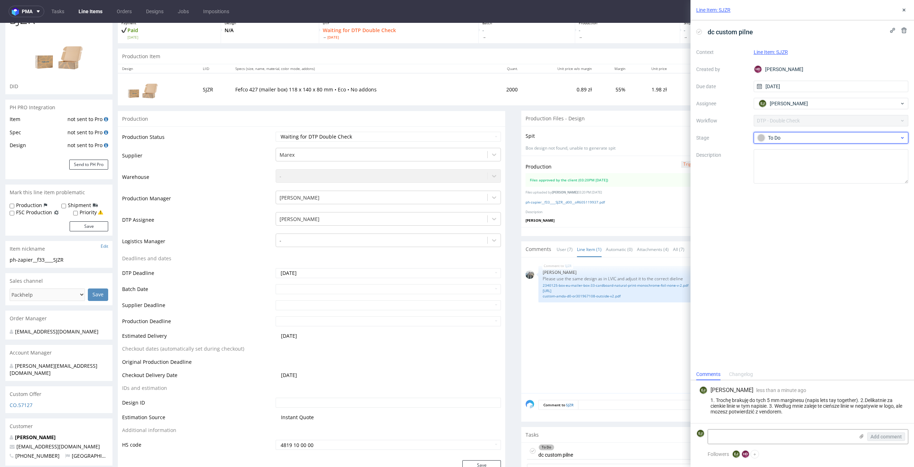
click at [840, 136] on div "To Do" at bounding box center [828, 138] width 142 height 8
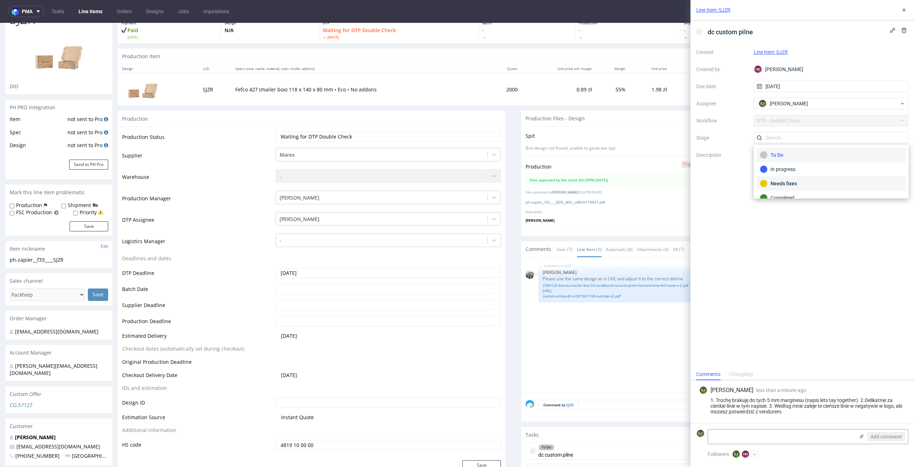
click at [838, 181] on div "Needs fixes" at bounding box center [830, 184] width 143 height 8
click at [488, 135] on select "Waiting for Artwork Waiting for Diecut Waiting for Mockup Waiting for DTP Waiti…" at bounding box center [389, 137] width 226 height 10
select select "dtp_dc_done"
click at [276, 132] on select "Waiting for Artwork Waiting for Diecut Waiting for Mockup Waiting for DTP Waiti…" at bounding box center [389, 137] width 226 height 10
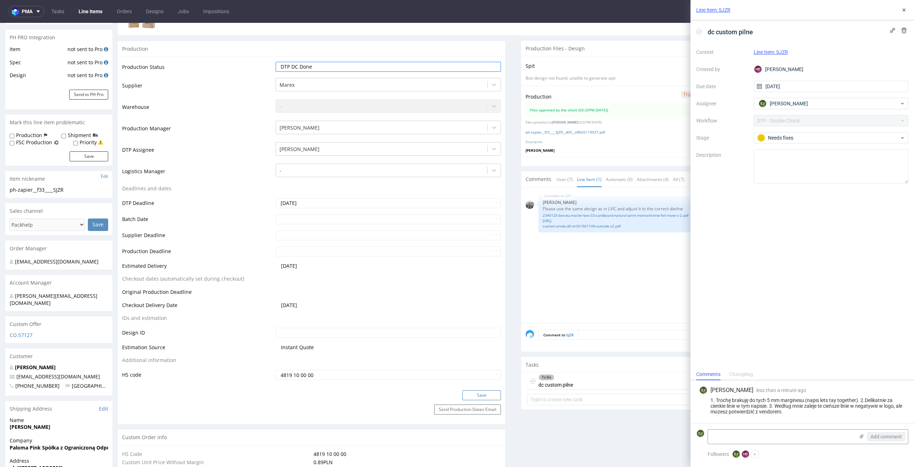
scroll to position [142, 0]
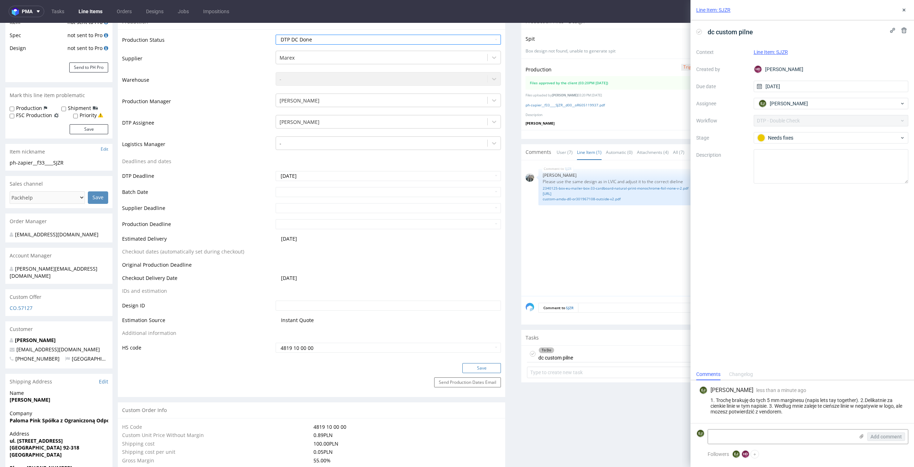
click at [473, 368] on button "Save" at bounding box center [481, 368] width 39 height 10
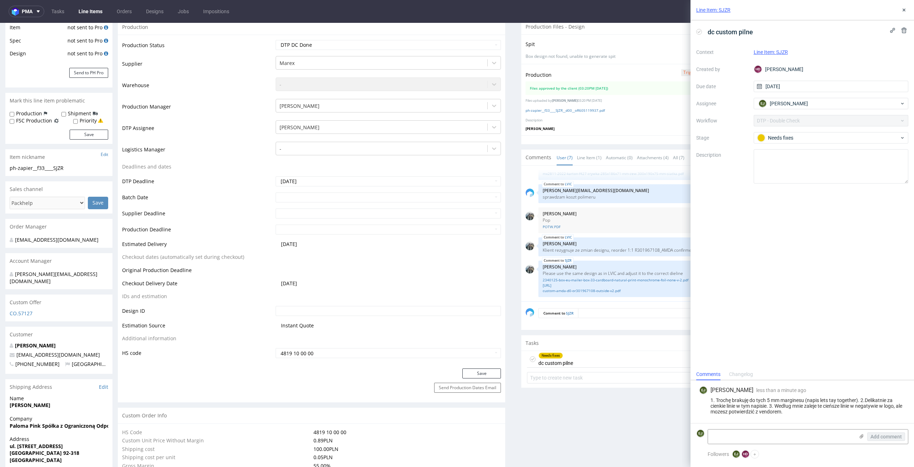
scroll to position [0, 0]
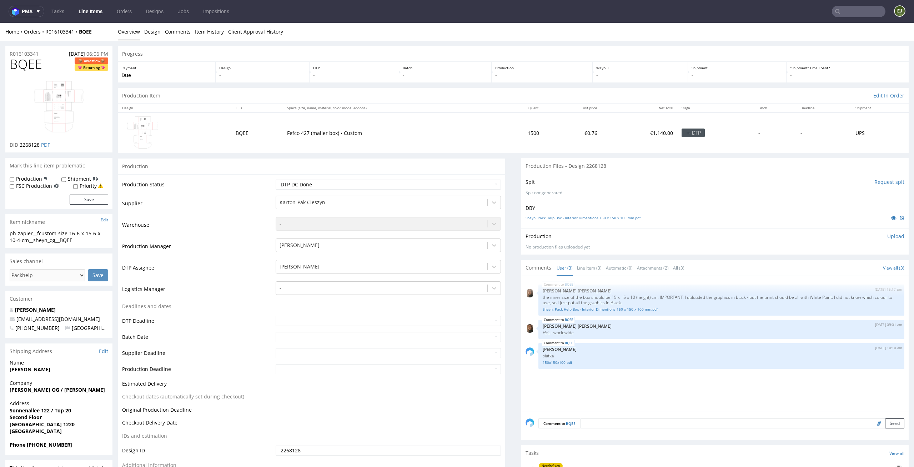
click at [98, 10] on link "Line Items" at bounding box center [90, 11] width 32 height 11
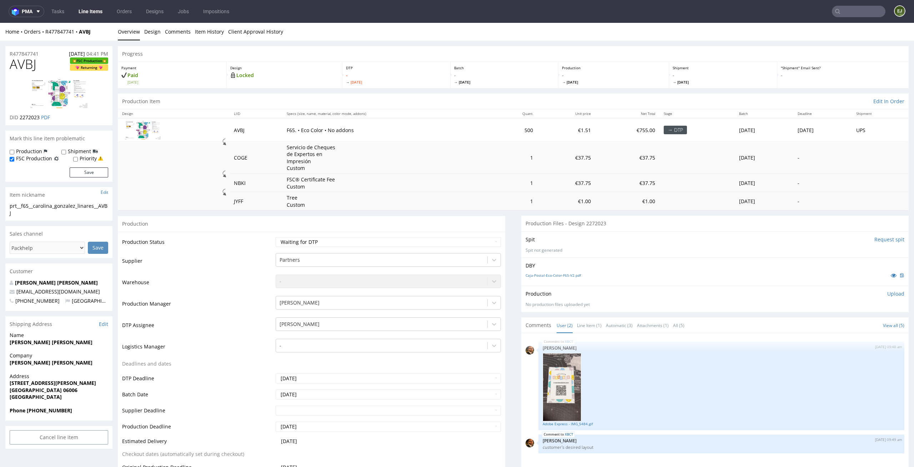
click at [455, 120] on td "F65. • Eco Color • No addons" at bounding box center [386, 129] width 209 height 23
click at [577, 324] on link "Line Item (1)" at bounding box center [589, 325] width 25 height 15
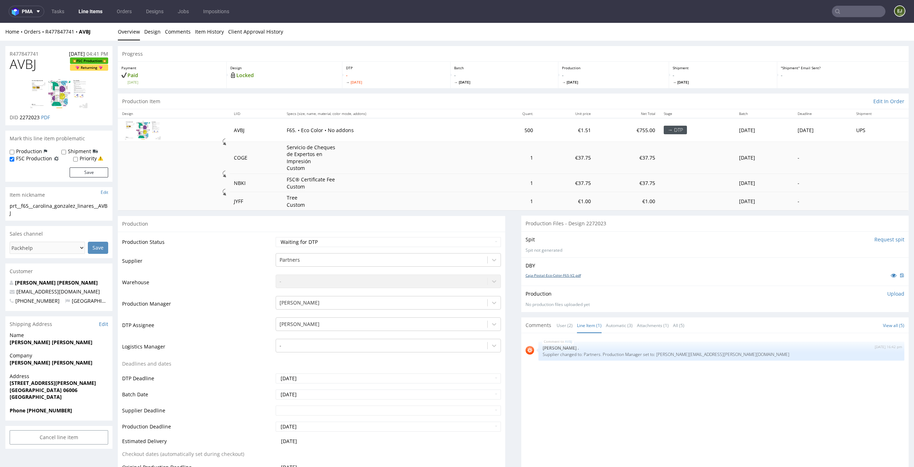
click at [545, 277] on link "Caja-Postal-Eco-Color-F65-V2.pdf" at bounding box center [552, 275] width 55 height 5
click at [47, 96] on img at bounding box center [58, 94] width 57 height 30
click at [537, 192] on td "€37.75" at bounding box center [565, 183] width 57 height 18
click at [552, 276] on link "Caja-Postal-Eco-Color-F65-V2.pdf" at bounding box center [552, 275] width 55 height 5
click at [491, 180] on td "1" at bounding box center [514, 183] width 46 height 18
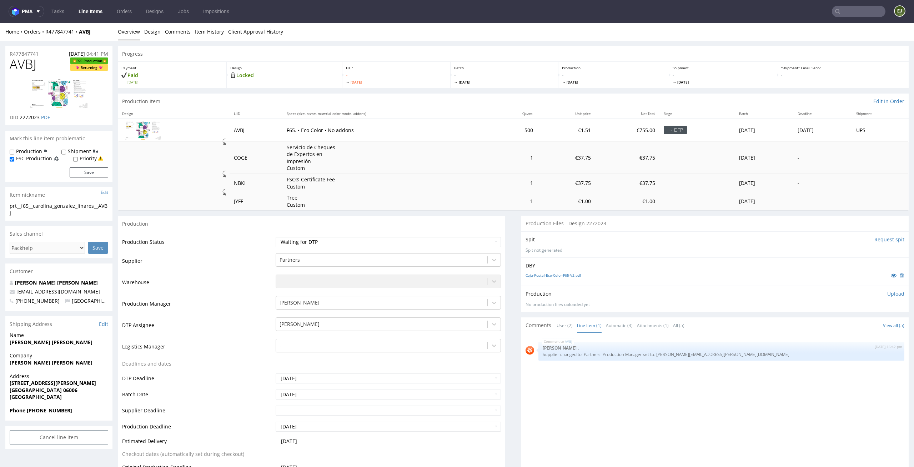
click at [36, 65] on span "AVBJ" at bounding box center [23, 64] width 27 height 14
drag, startPoint x: 36, startPoint y: 65, endPoint x: 6, endPoint y: 60, distance: 31.2
click at [6, 60] on div "AVBJ FSC Production Returning DID 2272023 PDF" at bounding box center [58, 91] width 107 height 68
copy span "AVBJ"
click at [291, 135] on td "F65. • Eco Color • No addons" at bounding box center [386, 129] width 209 height 23
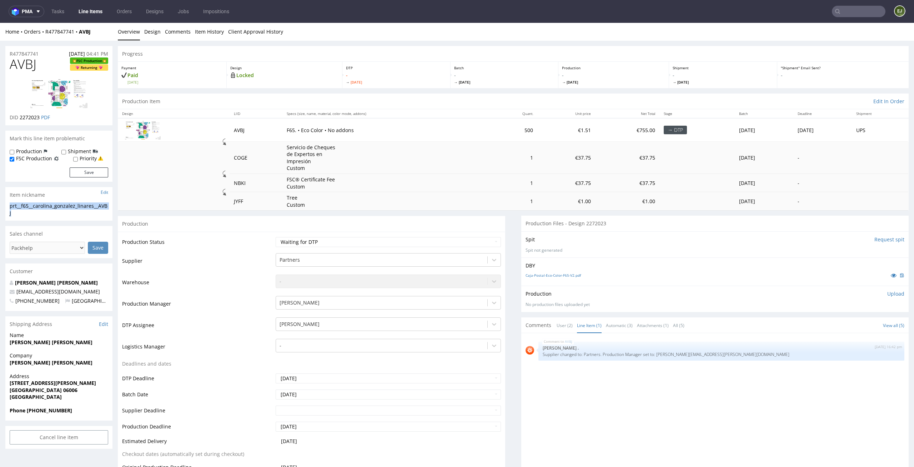
drag, startPoint x: 24, startPoint y: 213, endPoint x: 4, endPoint y: 205, distance: 21.9
copy div "prt__f65__carolina_gonzalez_linares__AVBJ"
click at [491, 133] on td "500" at bounding box center [514, 129] width 46 height 23
drag, startPoint x: 40, startPoint y: 116, endPoint x: 20, endPoint y: 116, distance: 20.3
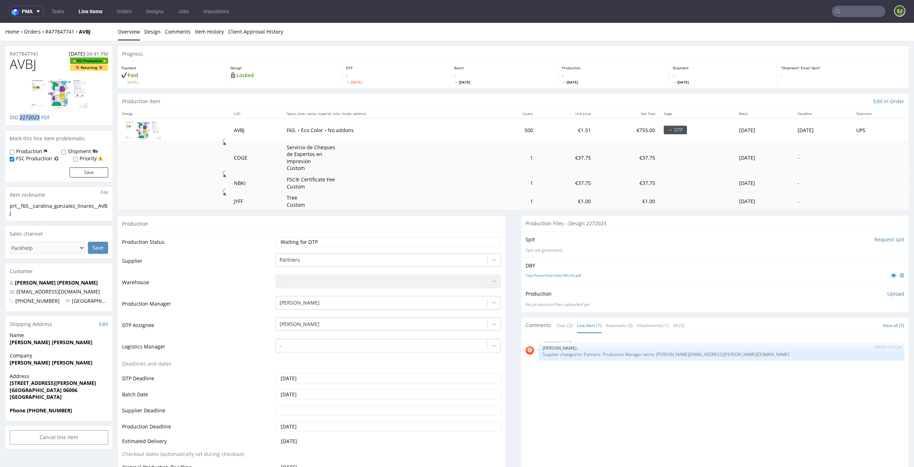
click at [20, 116] on p "DID 2272023 PDF" at bounding box center [30, 117] width 40 height 7
copy span "2272023"
drag, startPoint x: 45, startPoint y: 54, endPoint x: 3, endPoint y: 54, distance: 41.8
copy p "R477847741"
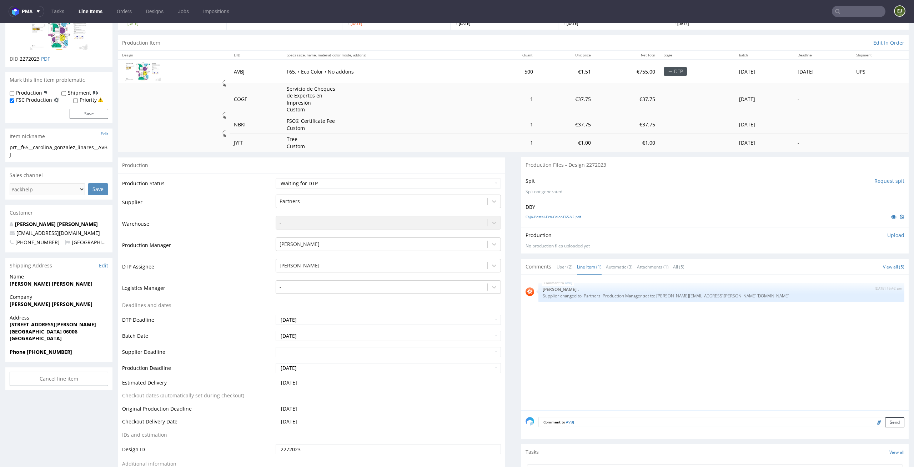
scroll to position [80, 0]
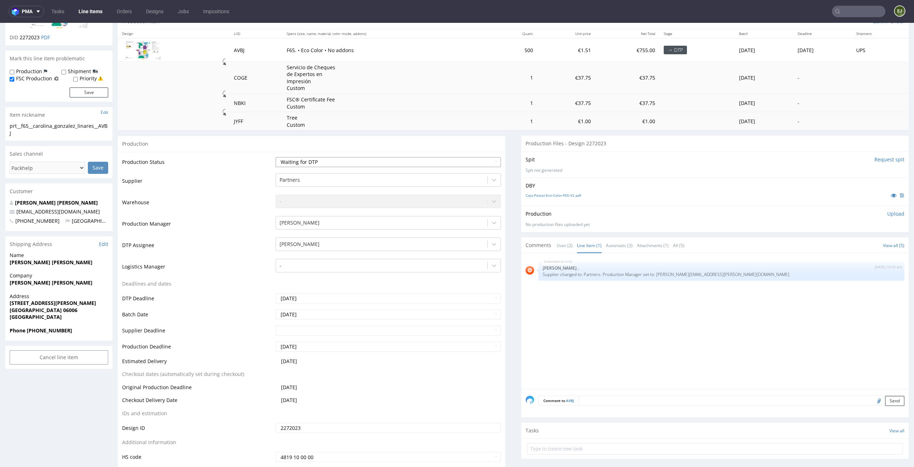
click at [483, 165] on select "Waiting for Artwork Waiting for Diecut Waiting for Mockup Waiting for DTP Waiti…" at bounding box center [389, 162] width 226 height 10
select select "dtp_waiting_for_double_check"
click at [276, 157] on select "Waiting for Artwork Waiting for Diecut Waiting for Mockup Waiting for DTP Waiti…" at bounding box center [389, 162] width 226 height 10
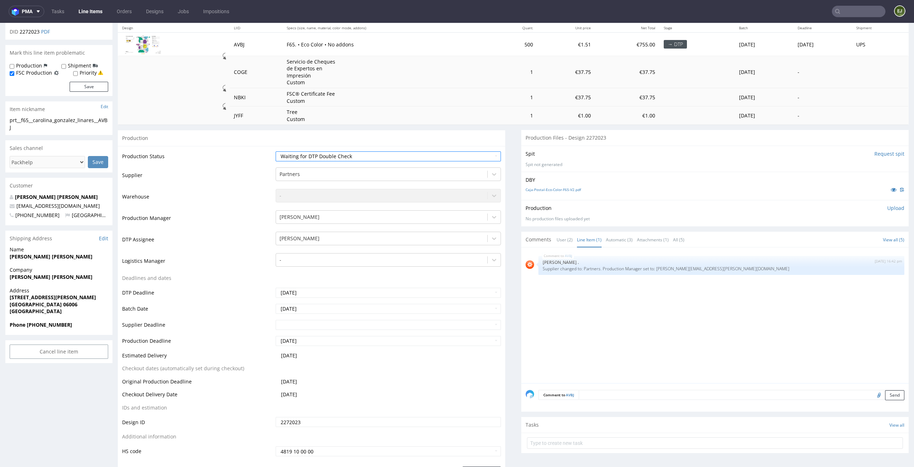
scroll to position [169, 0]
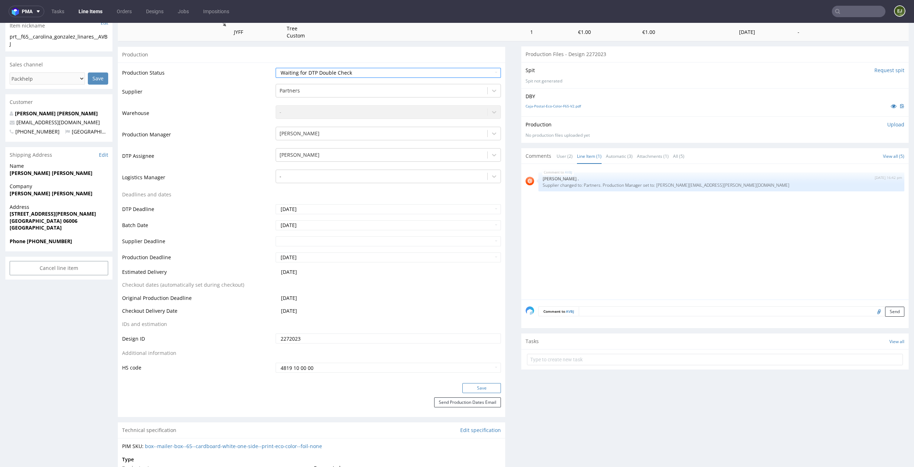
click at [484, 389] on button "Save" at bounding box center [481, 388] width 39 height 10
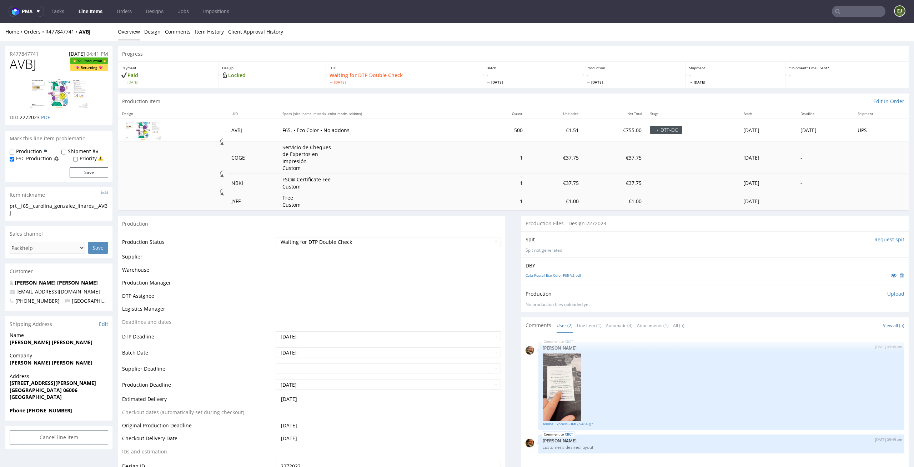
scroll to position [165, 0]
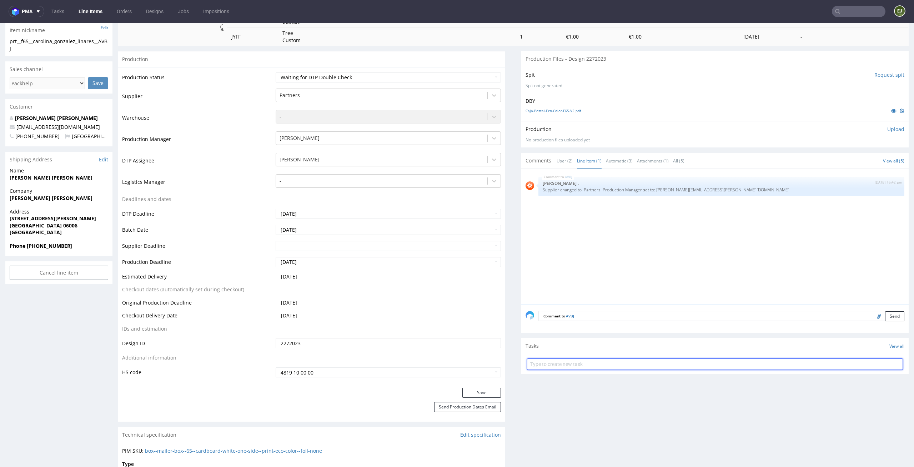
click at [606, 362] on input "text" at bounding box center [715, 363] width 376 height 11
type input "f"
type input "dc fsc"
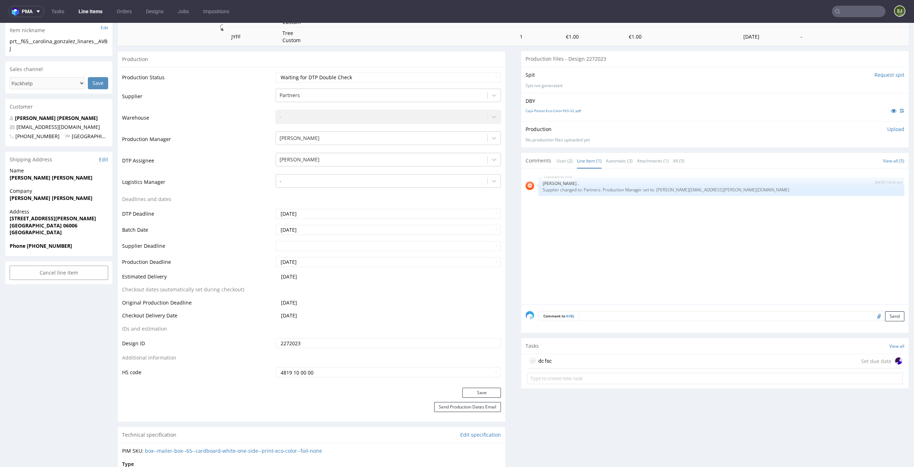
click at [587, 367] on div "dc fsc Set due date" at bounding box center [715, 361] width 376 height 14
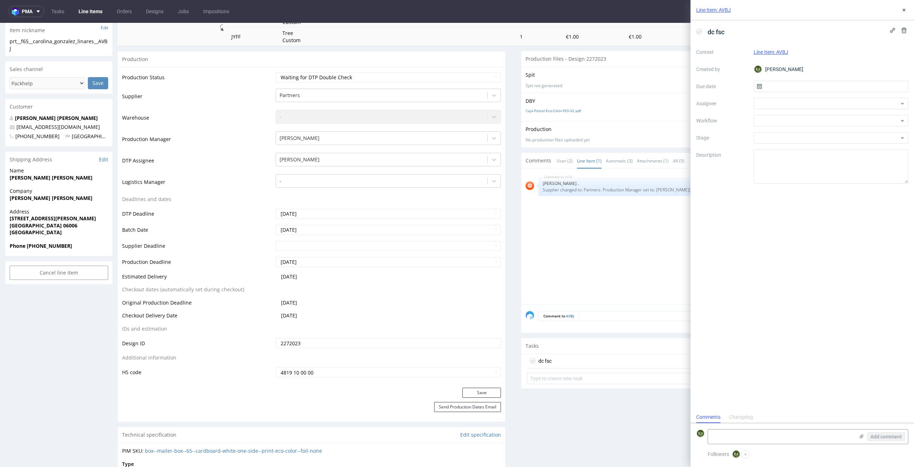
scroll to position [6, 0]
click at [806, 81] on input "text" at bounding box center [830, 86] width 155 height 11
click at [853, 148] on span "10" at bounding box center [853, 145] width 6 height 7
type input "[DATE]"
click at [853, 104] on div at bounding box center [830, 103] width 155 height 11
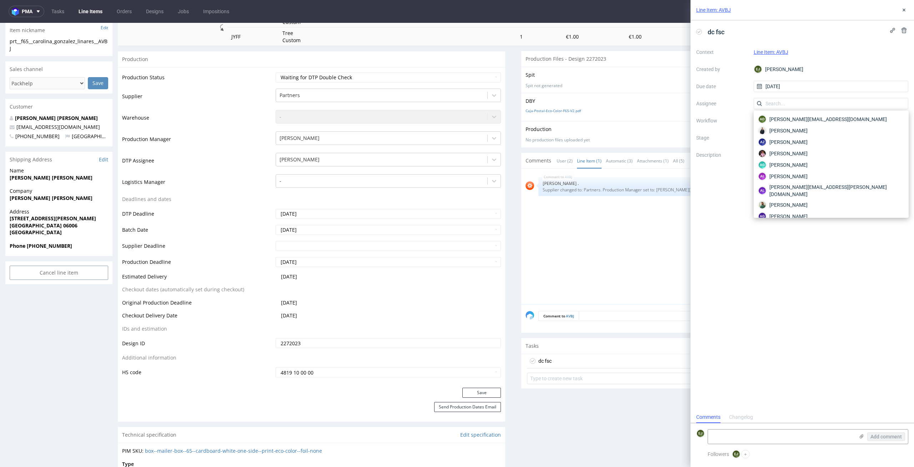
scroll to position [0, 0]
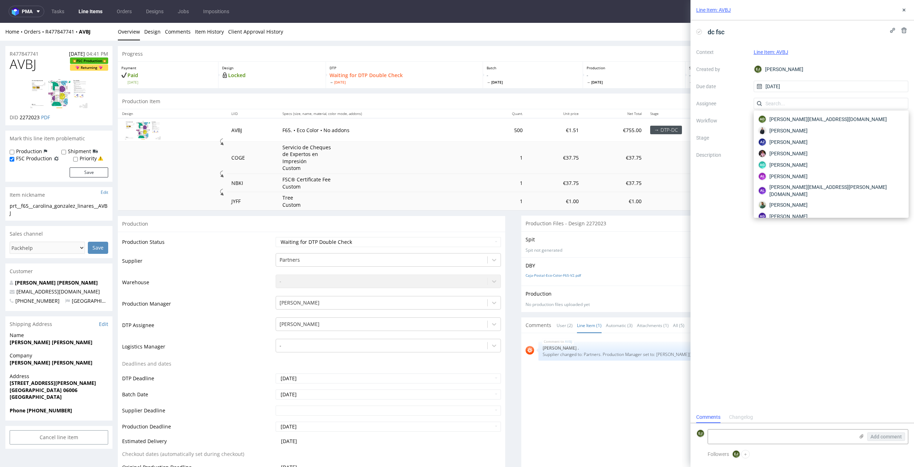
click at [723, 136] on label "Stage" at bounding box center [722, 137] width 52 height 9
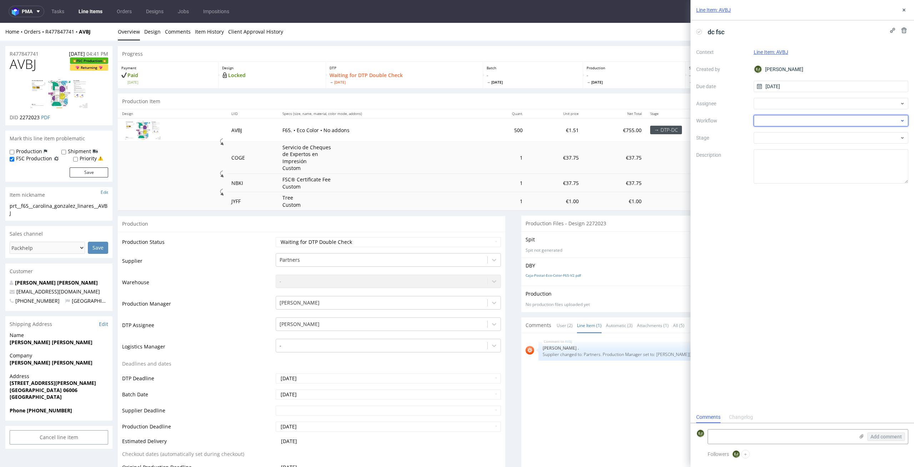
click at [783, 121] on div at bounding box center [830, 120] width 155 height 11
click at [858, 147] on div "DTP - Double Check" at bounding box center [830, 146] width 149 height 13
click at [777, 105] on div at bounding box center [830, 103] width 155 height 11
type input "karol"
click at [786, 119] on span "Karol Markowski" at bounding box center [788, 119] width 38 height 7
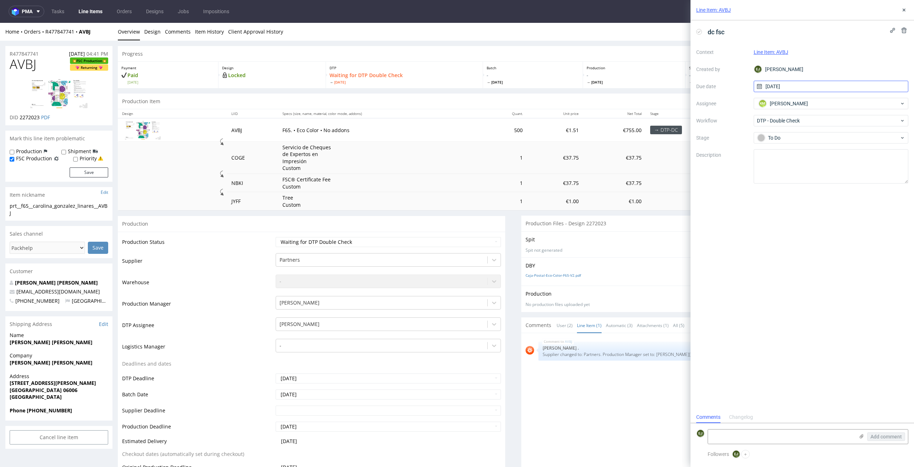
click at [789, 88] on input "[DATE]" at bounding box center [830, 86] width 155 height 11
click at [810, 158] on button "13" at bounding box center [807, 158] width 11 height 11
type input "[DATE]"
click at [859, 434] on icon at bounding box center [861, 436] width 6 height 6
click at [0, 0] on input "file" at bounding box center [0, 0] width 0 height 0
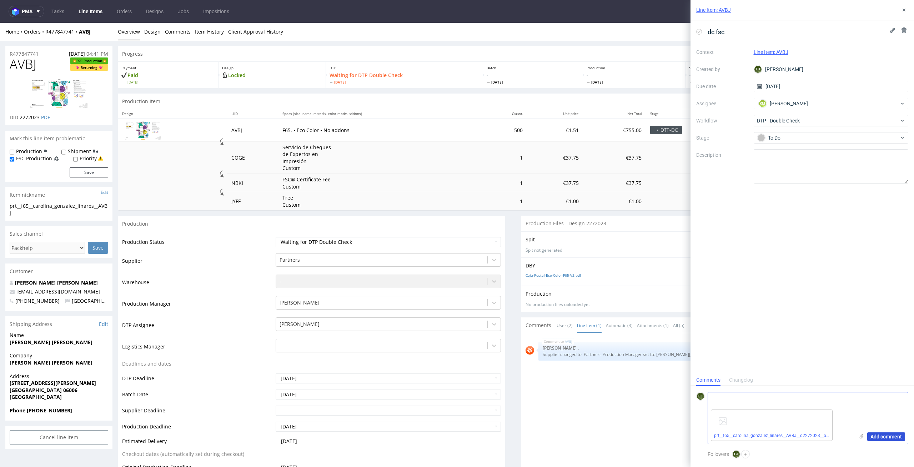
click at [896, 436] on span "Add comment" at bounding box center [885, 436] width 31 height 5
click at [902, 10] on icon at bounding box center [904, 10] width 6 height 6
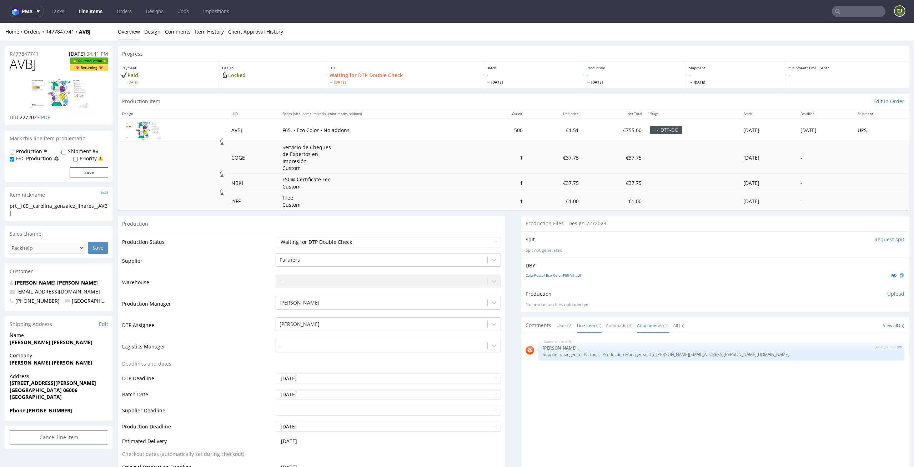
scroll to position [218, 0]
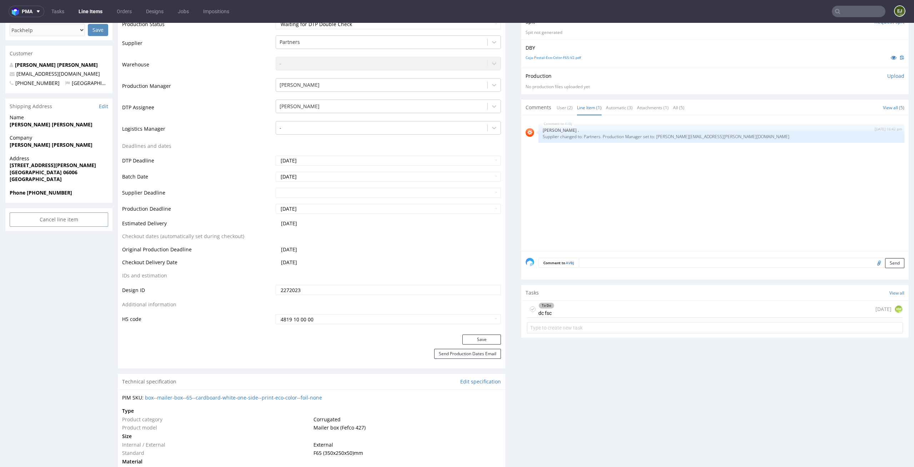
click at [533, 298] on div "Tasks View all" at bounding box center [714, 293] width 387 height 16
click at [538, 310] on div "To Do dc fsc" at bounding box center [546, 309] width 16 height 16
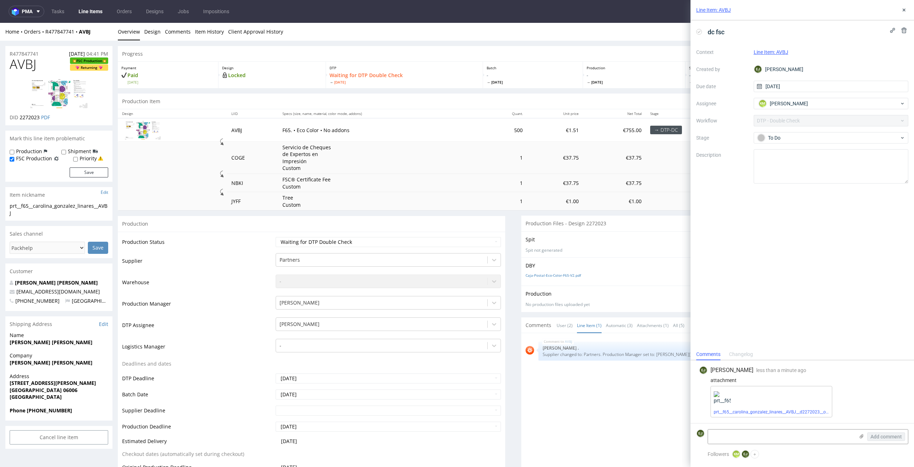
click at [95, 8] on link "Line Items" at bounding box center [90, 11] width 32 height 11
